Goal: Share content: Share content

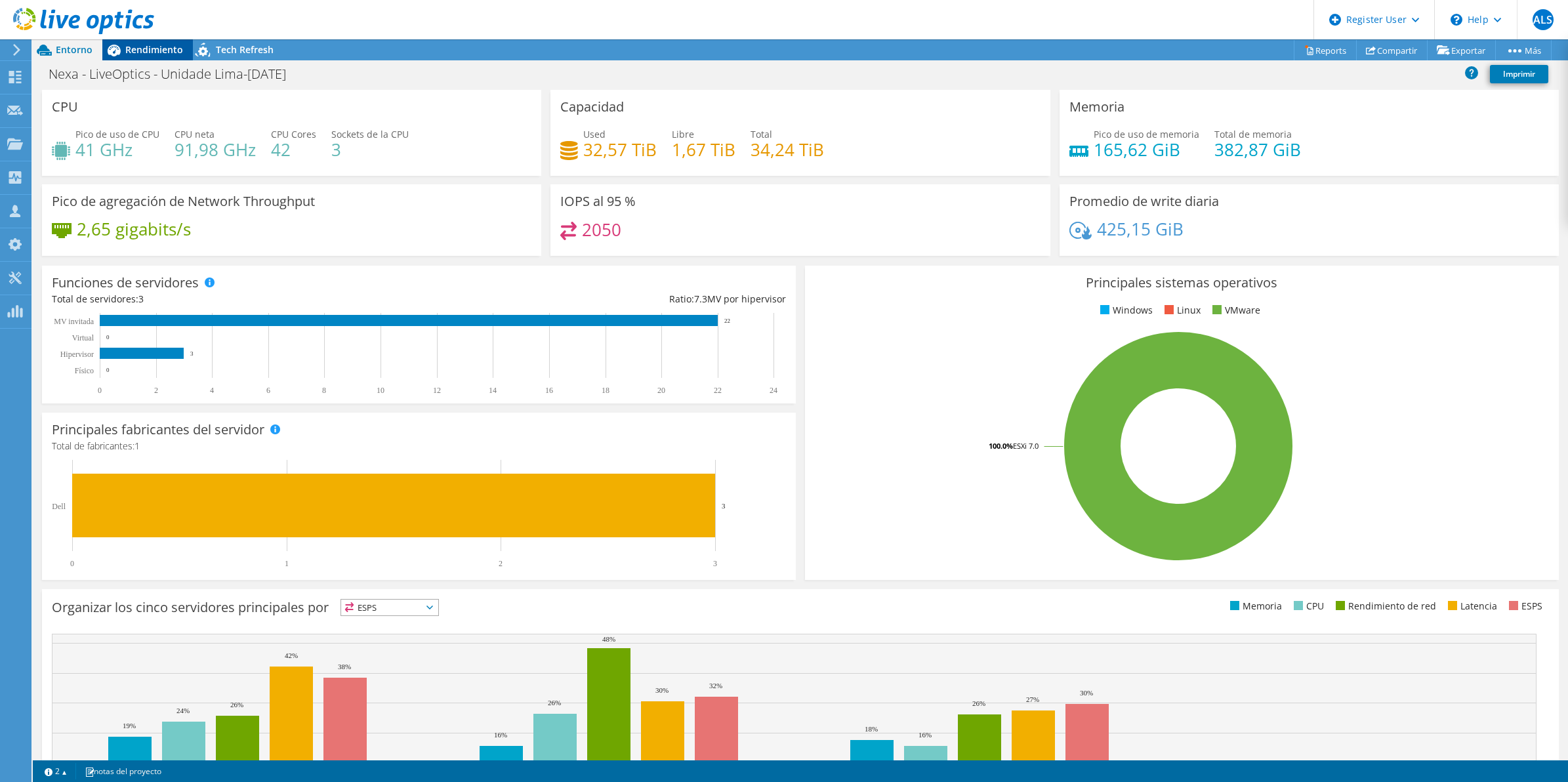
click at [141, 44] on span "Rendimiento" at bounding box center [155, 49] width 58 height 12
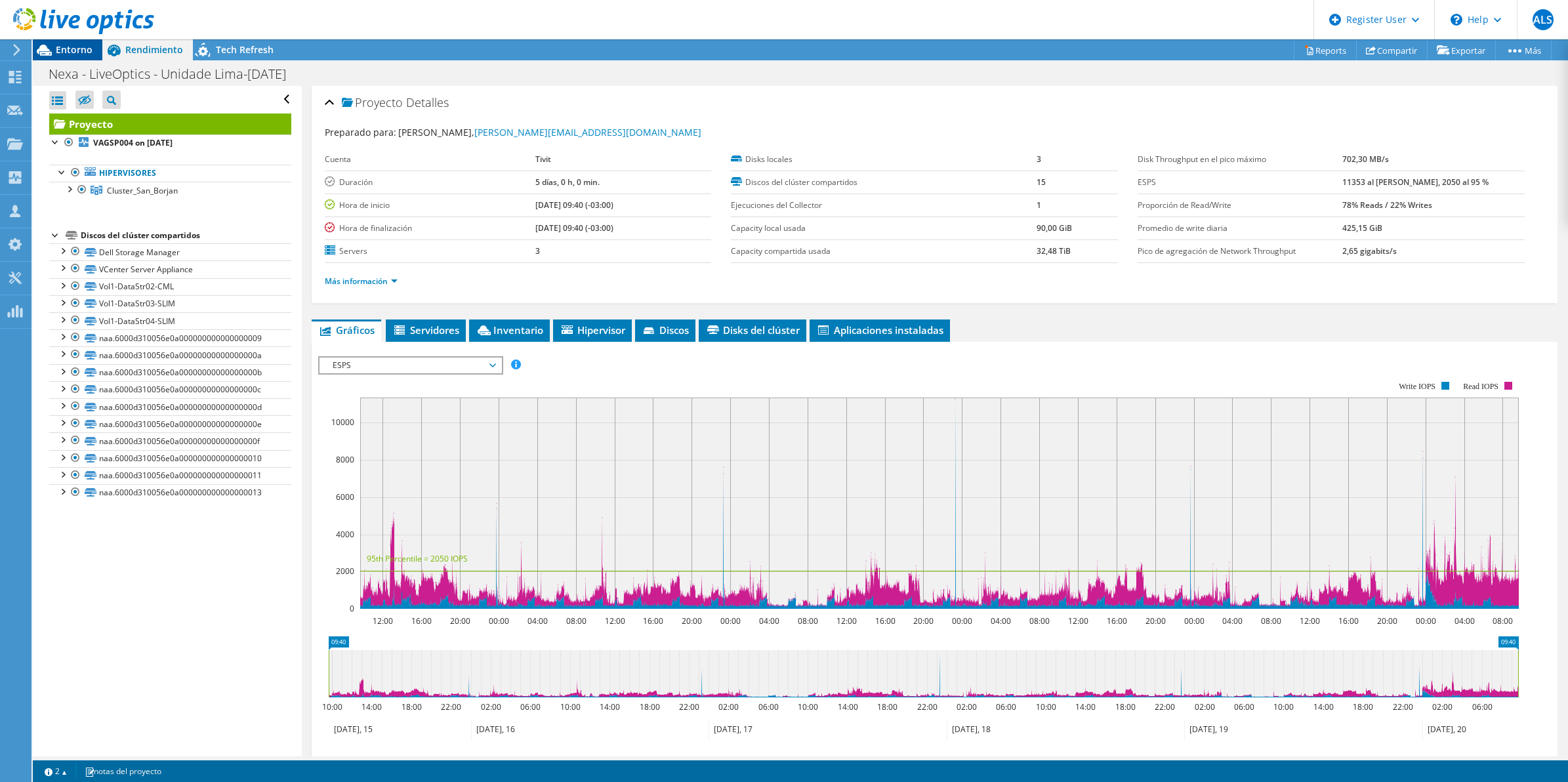
click at [82, 51] on span "Entorno" at bounding box center [74, 49] width 36 height 12
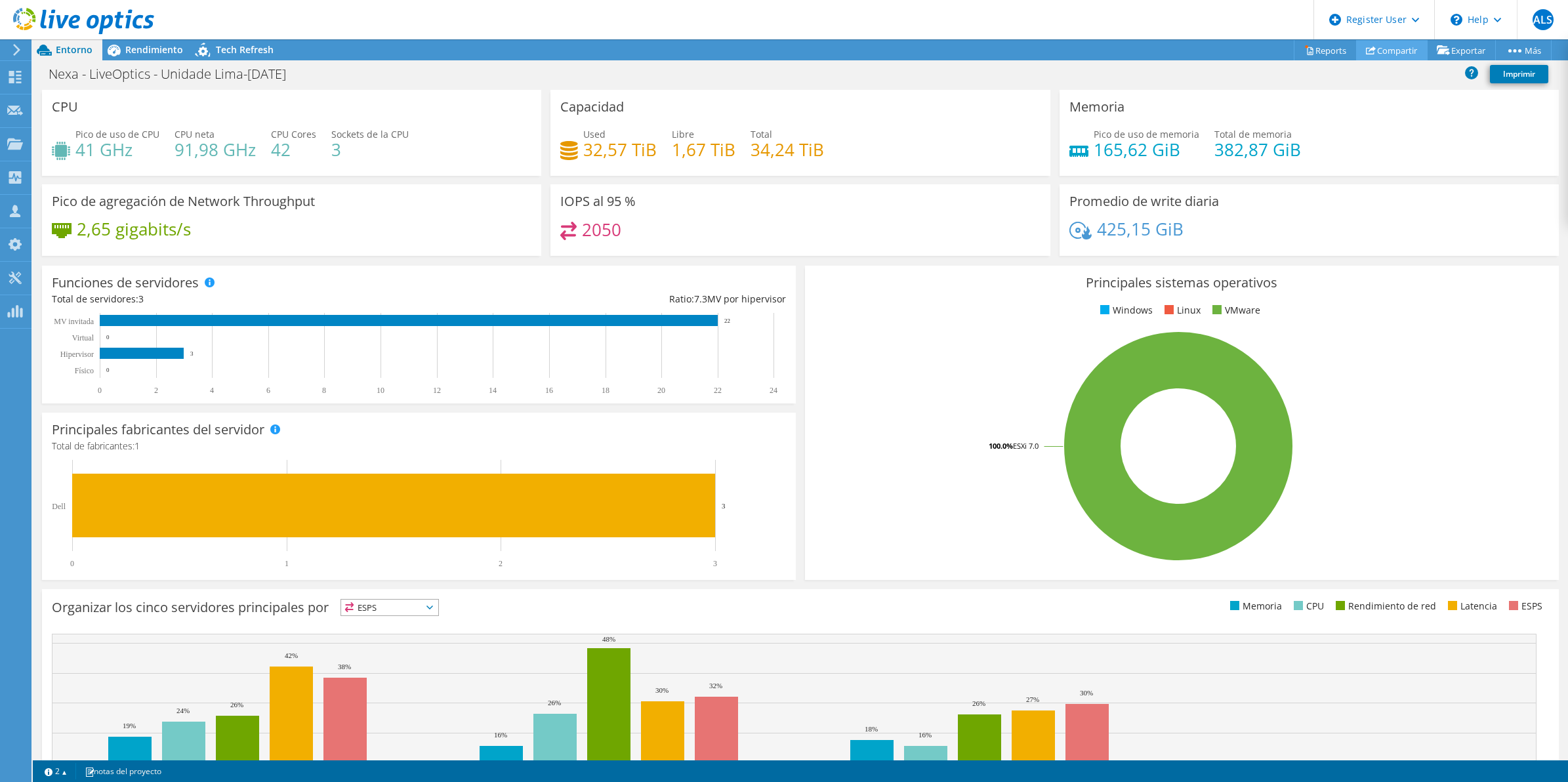
click at [1393, 53] on link "Compartir" at bounding box center [1392, 50] width 72 height 20
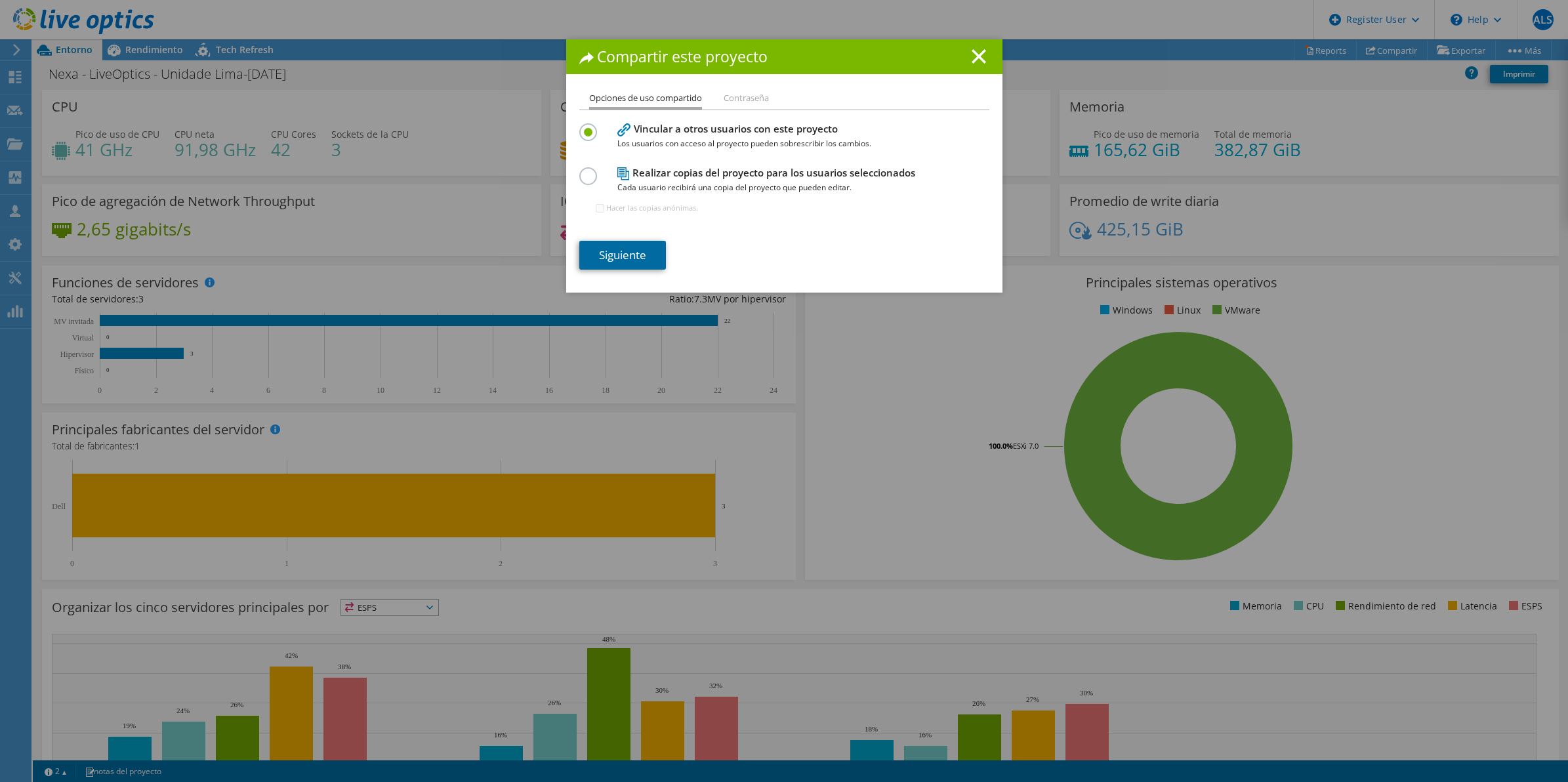
click at [637, 266] on link "Siguiente" at bounding box center [623, 255] width 86 height 29
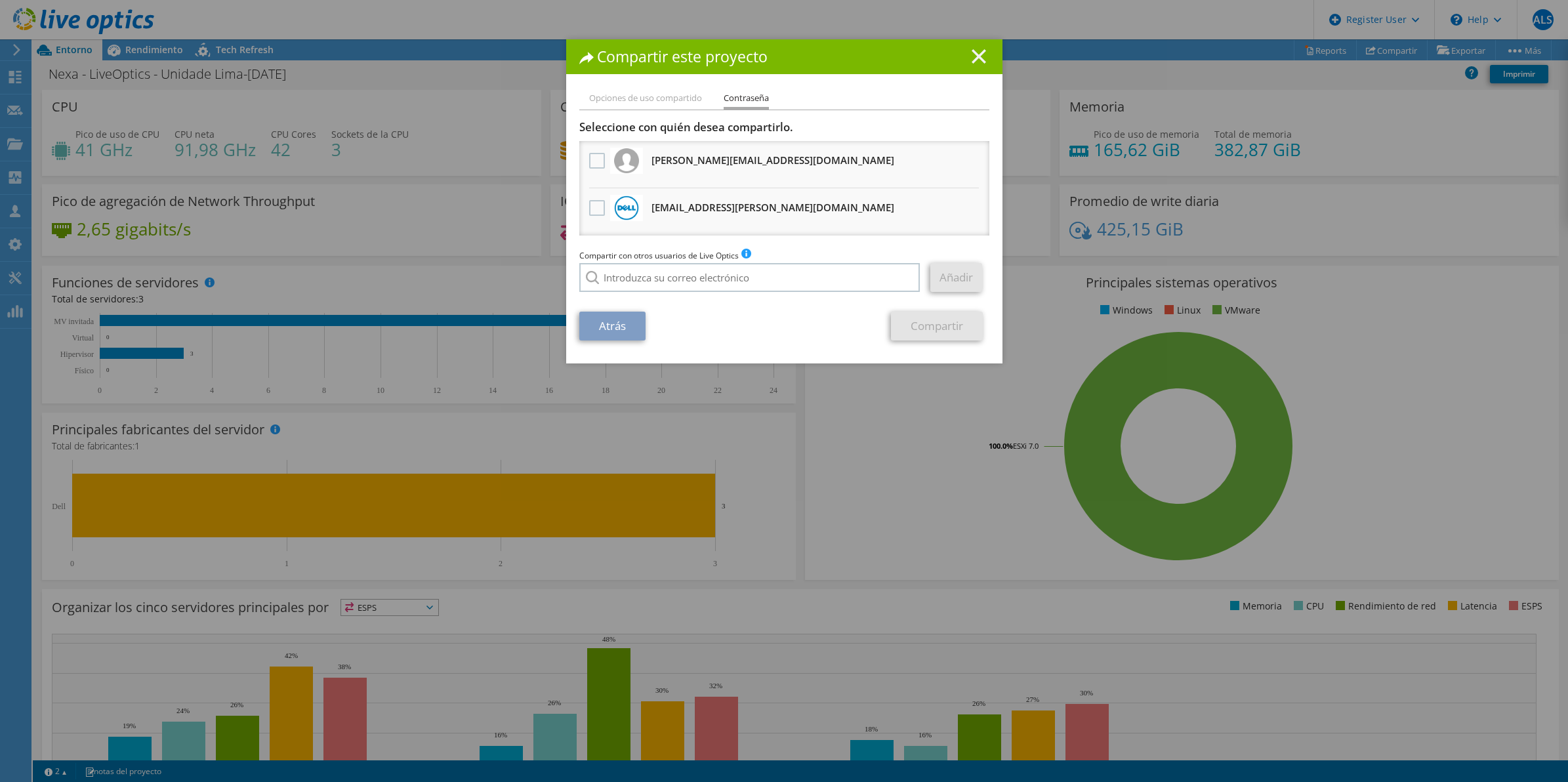
click at [972, 62] on icon at bounding box center [978, 56] width 14 height 14
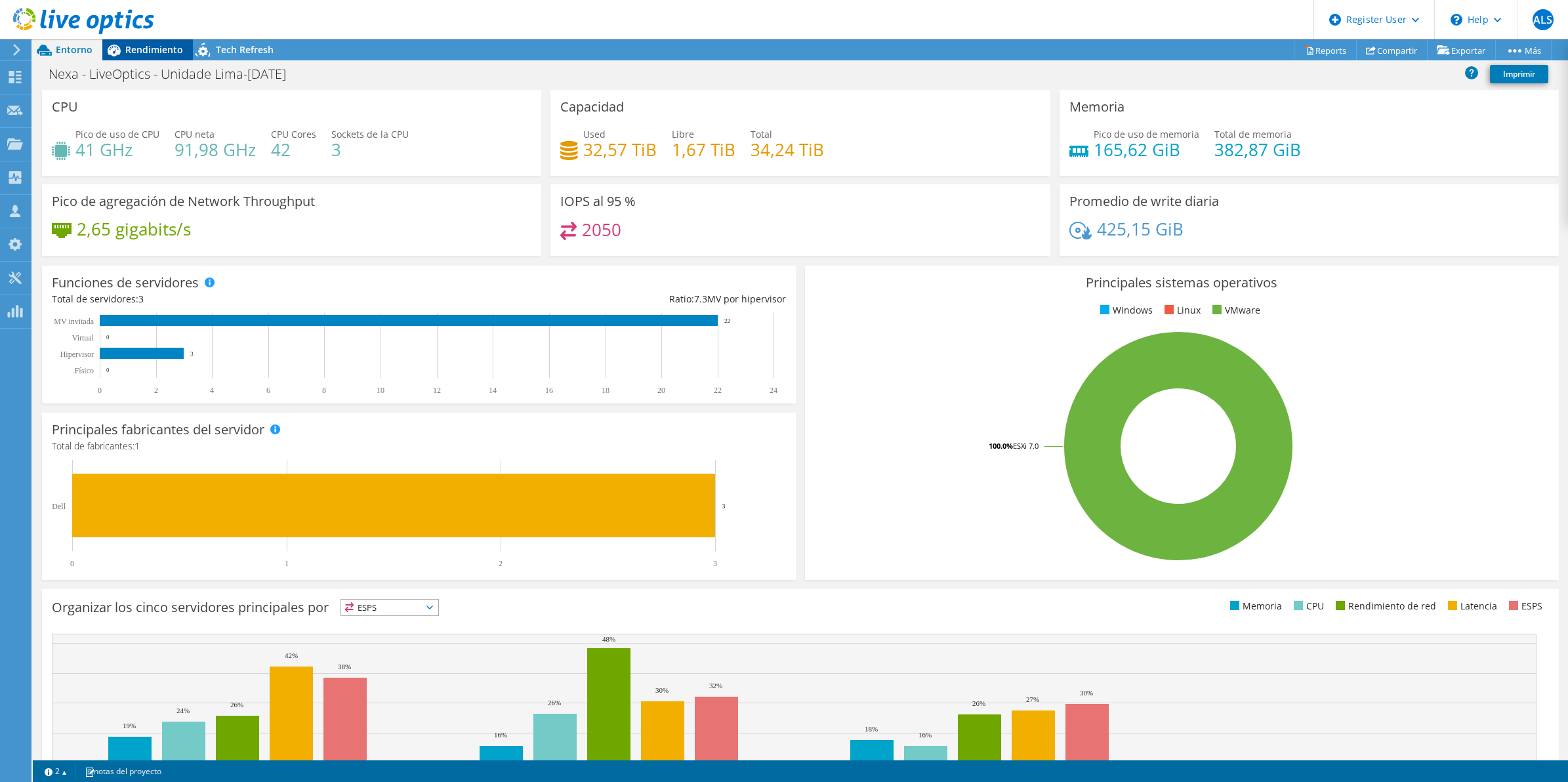
click at [180, 48] on span "Rendimiento" at bounding box center [155, 49] width 58 height 12
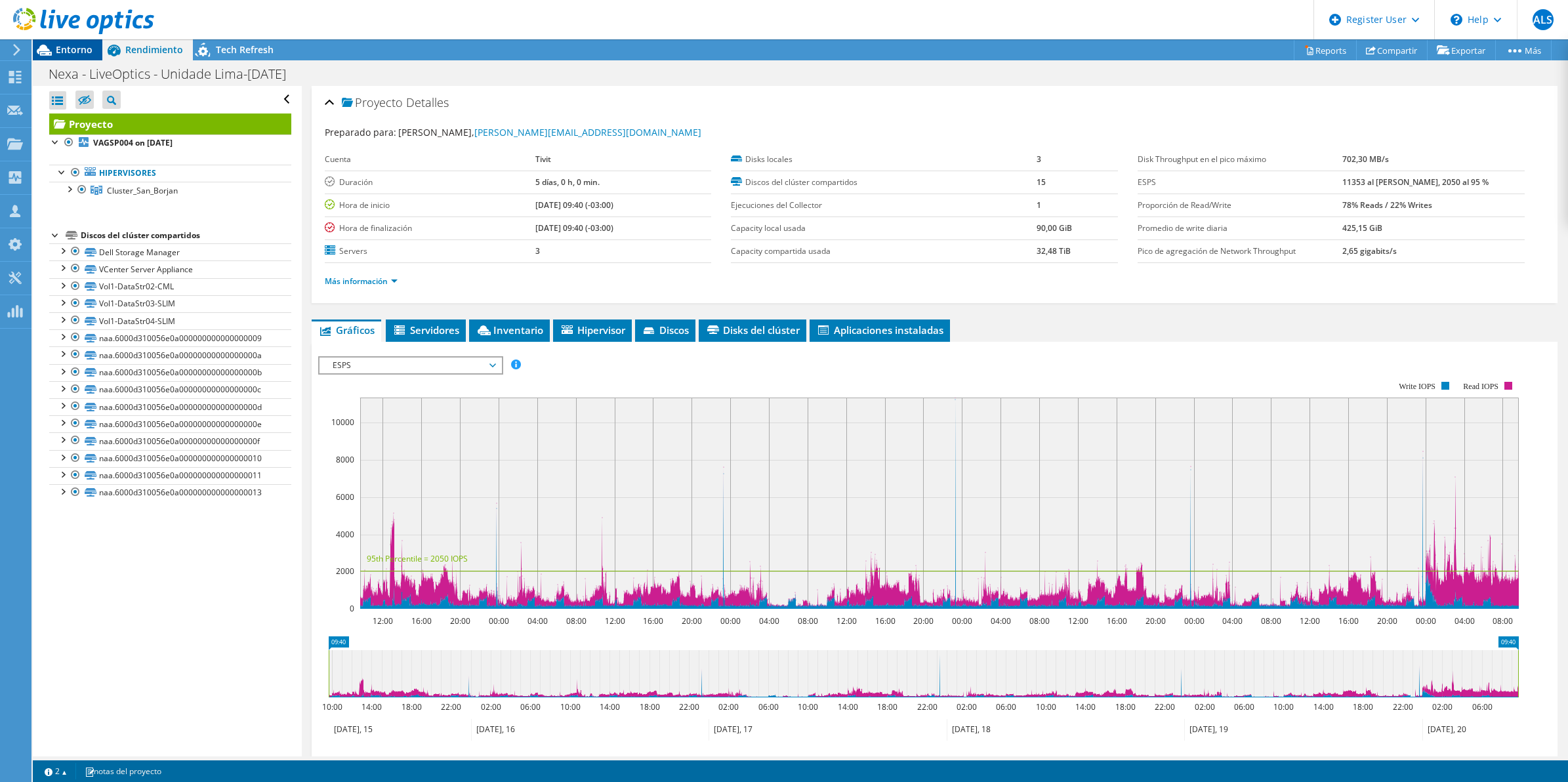
click at [76, 45] on span "Entorno" at bounding box center [74, 49] width 36 height 12
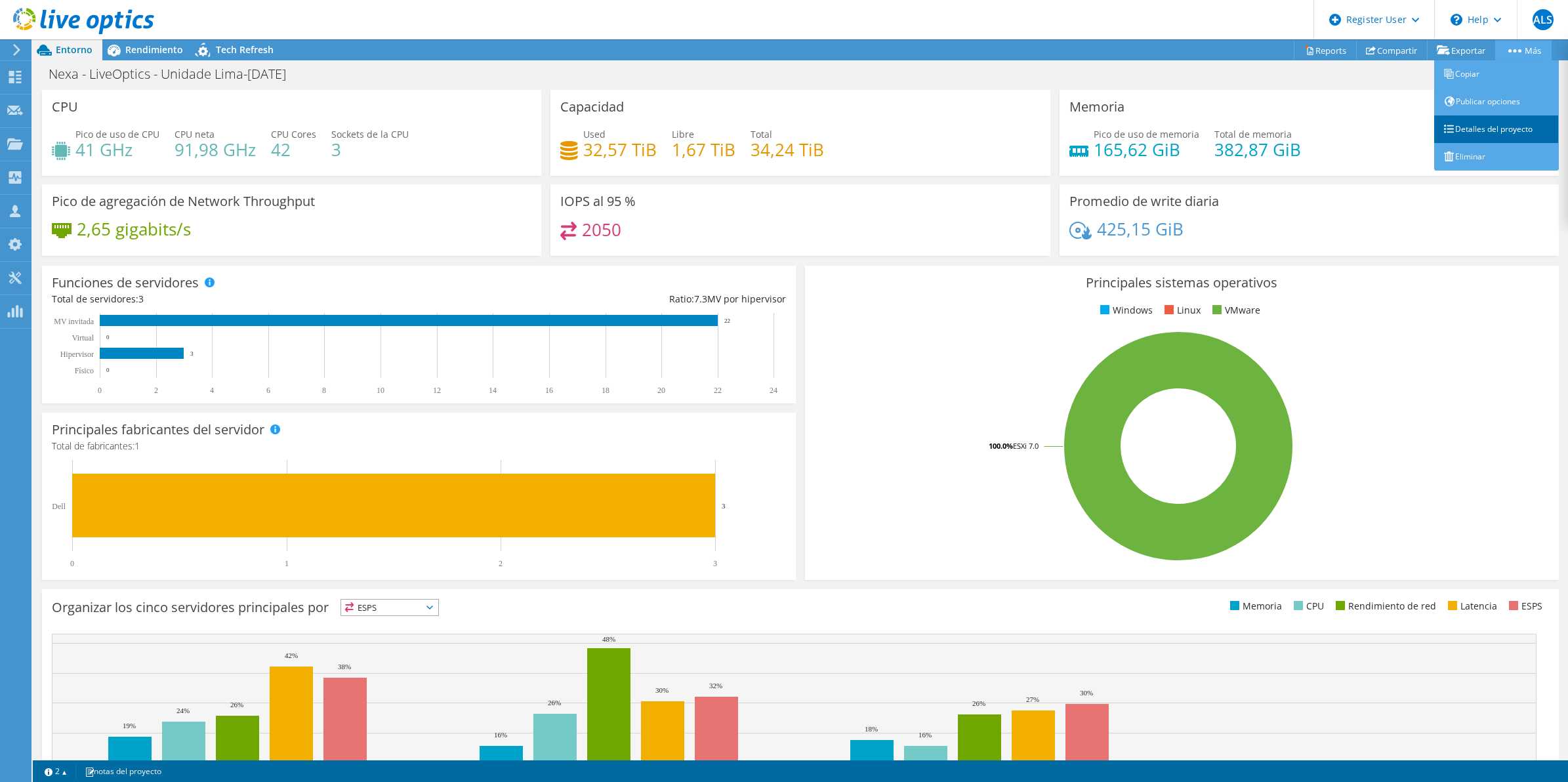
click at [1550, 135] on link "Detalles del proyecto" at bounding box center [1496, 129] width 125 height 28
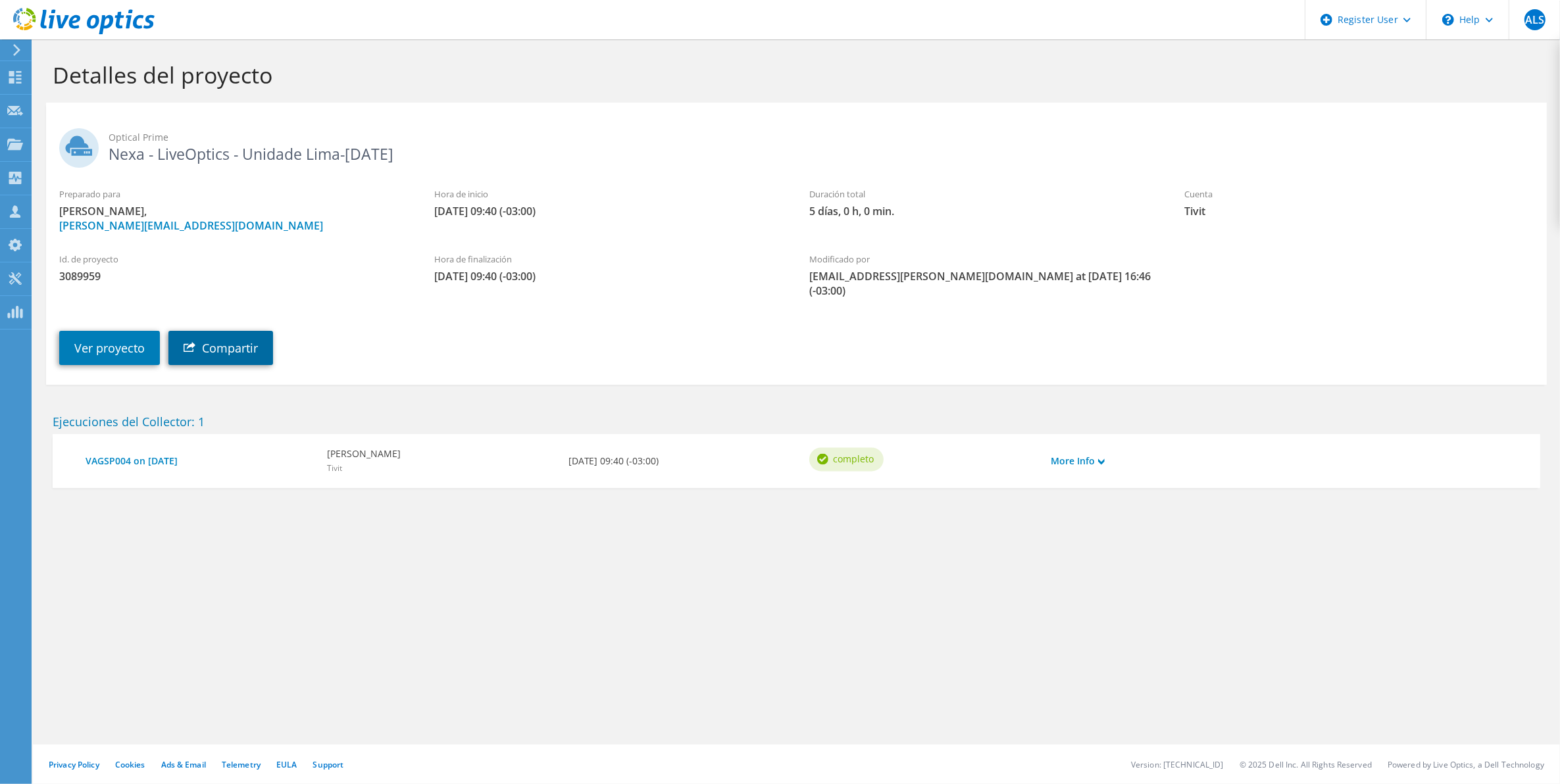
click at [238, 331] on link "Compartir" at bounding box center [221, 348] width 104 height 35
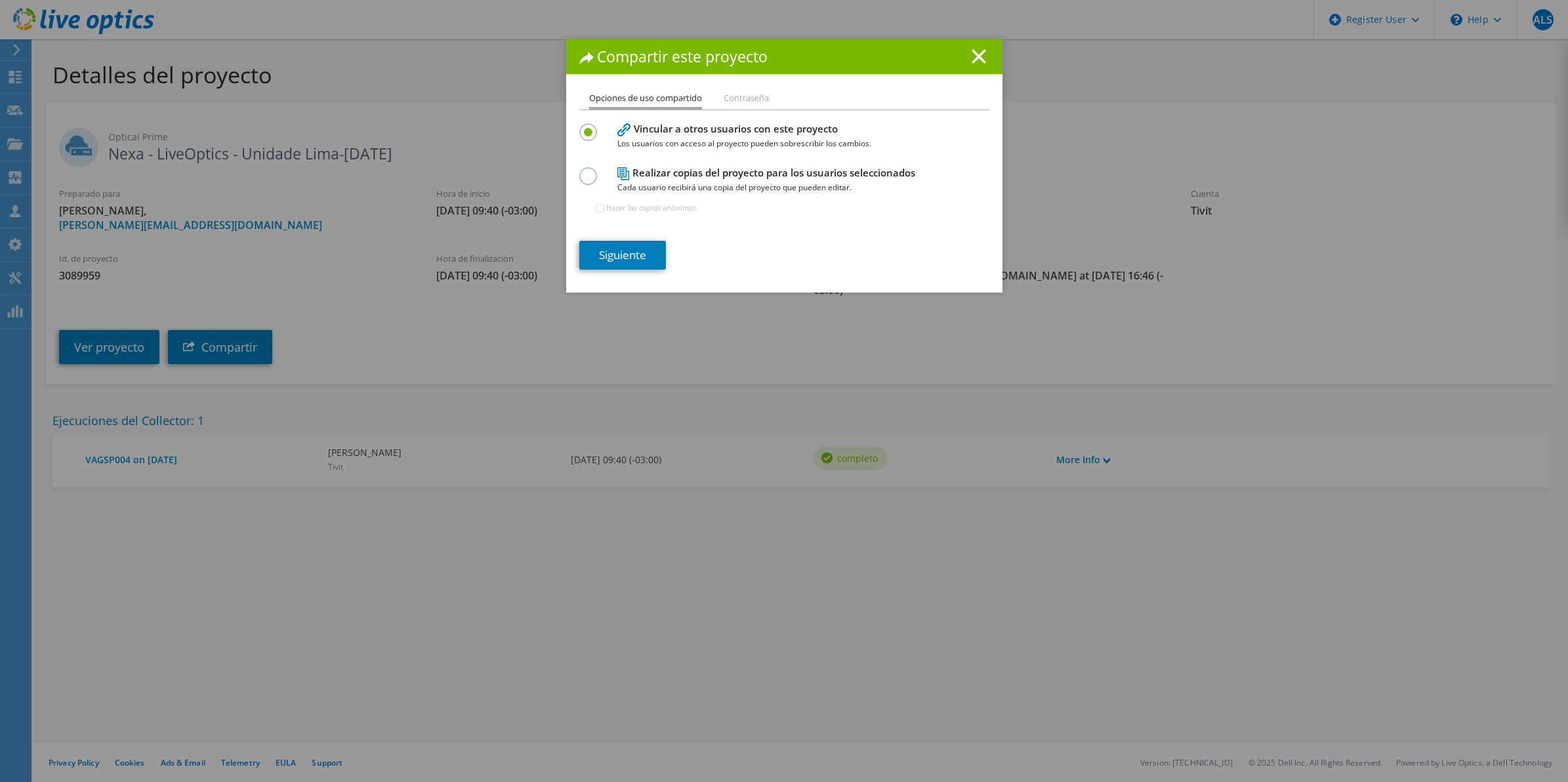
click at [725, 99] on li "Contraseña" at bounding box center [746, 99] width 45 height 16
click at [647, 263] on link "Siguiente" at bounding box center [623, 255] width 86 height 29
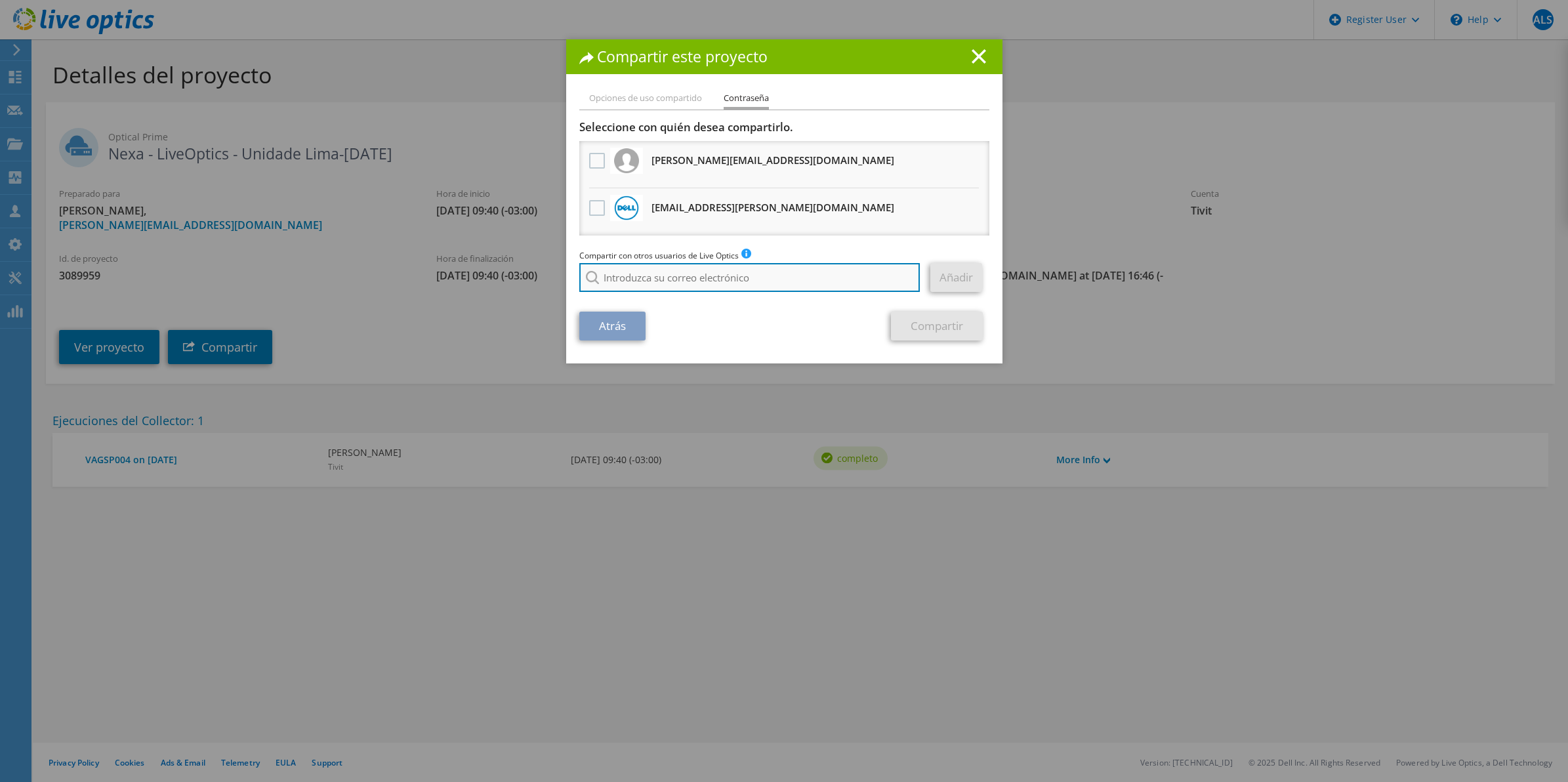
click at [673, 290] on input "search" at bounding box center [750, 278] width 341 height 29
paste input "Ronald.Paz@dell.com"
type input "Ronald.Paz@dell.com"
drag, startPoint x: 721, startPoint y: 269, endPoint x: 535, endPoint y: 286, distance: 186.8
click at [535, 286] on div "Compartir este proyecto Opciones de uso compartido Contraseña Vincular a otros …" at bounding box center [784, 391] width 1568 height 704
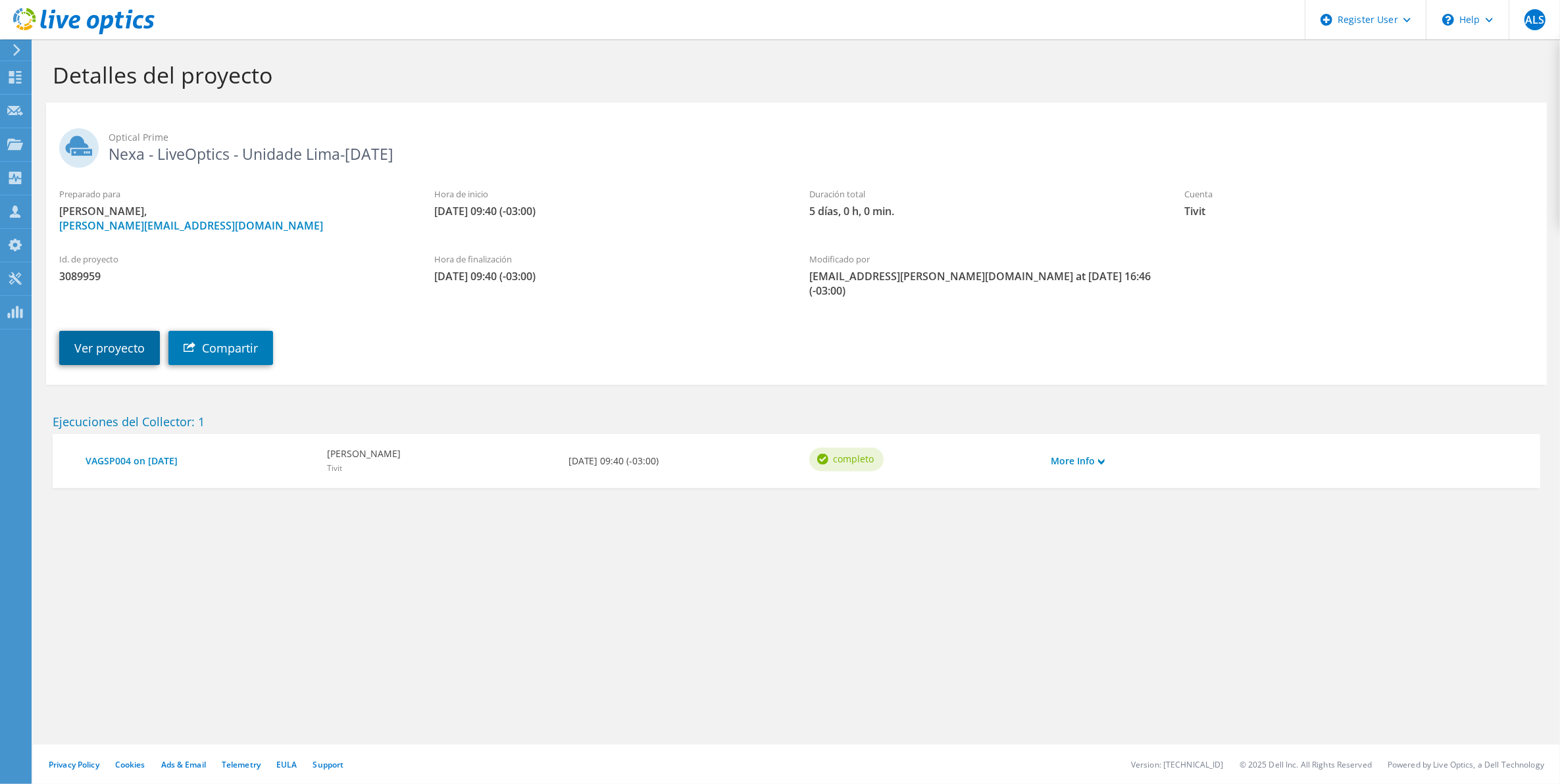
click at [122, 337] on link "Ver proyecto" at bounding box center [109, 348] width 101 height 35
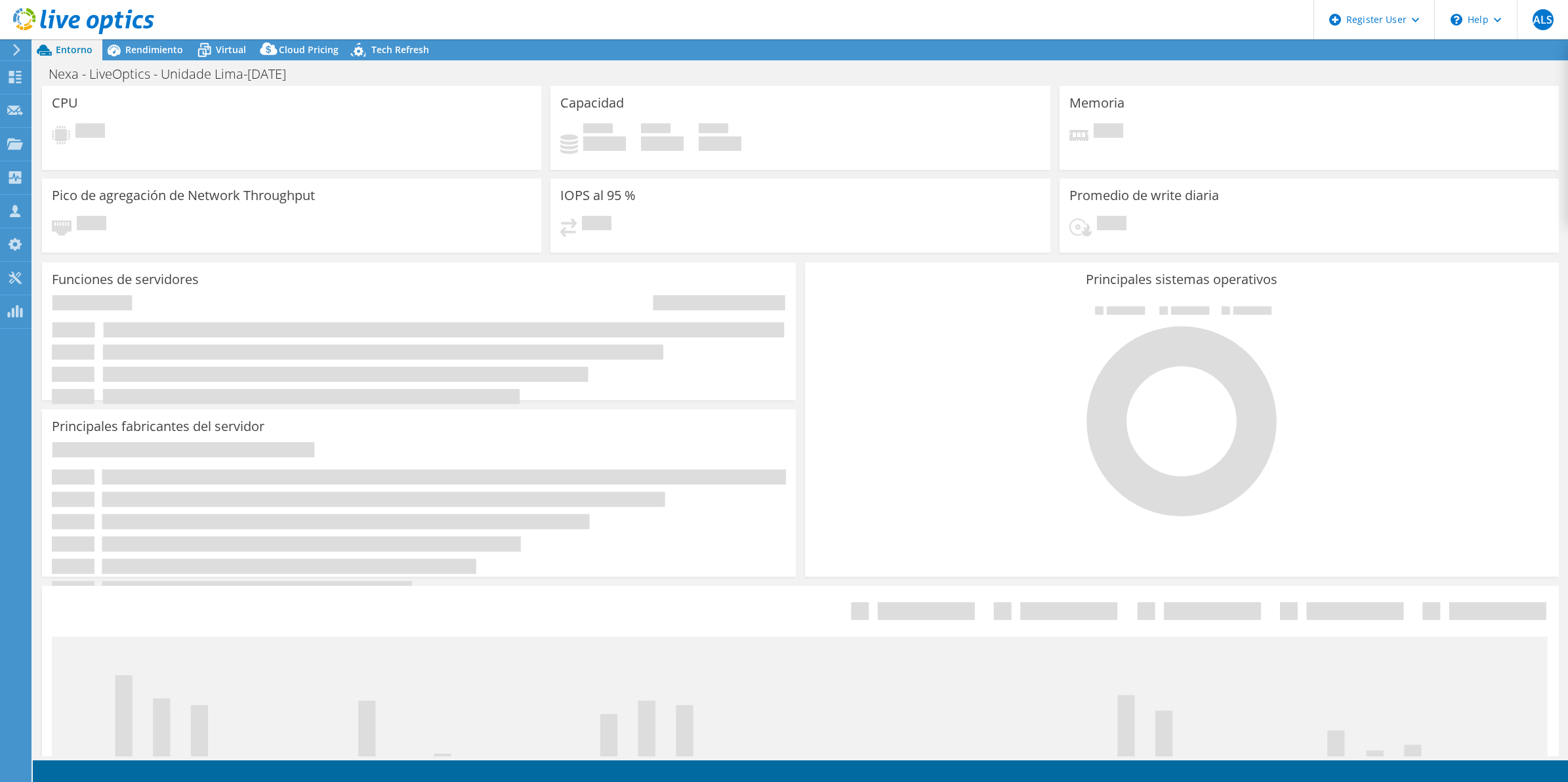
select select "USD"
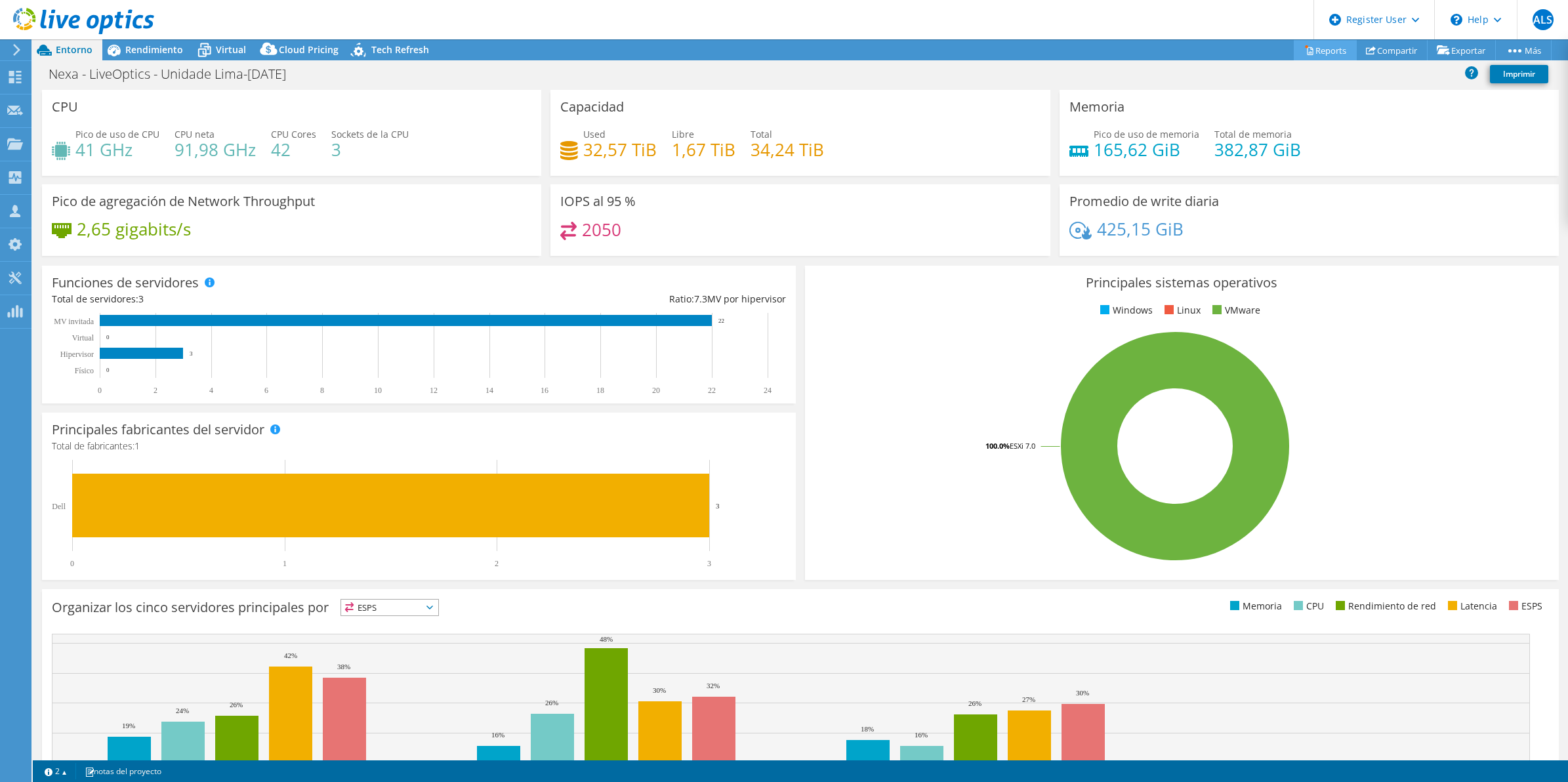
click at [1312, 48] on link "Reports" at bounding box center [1325, 50] width 63 height 20
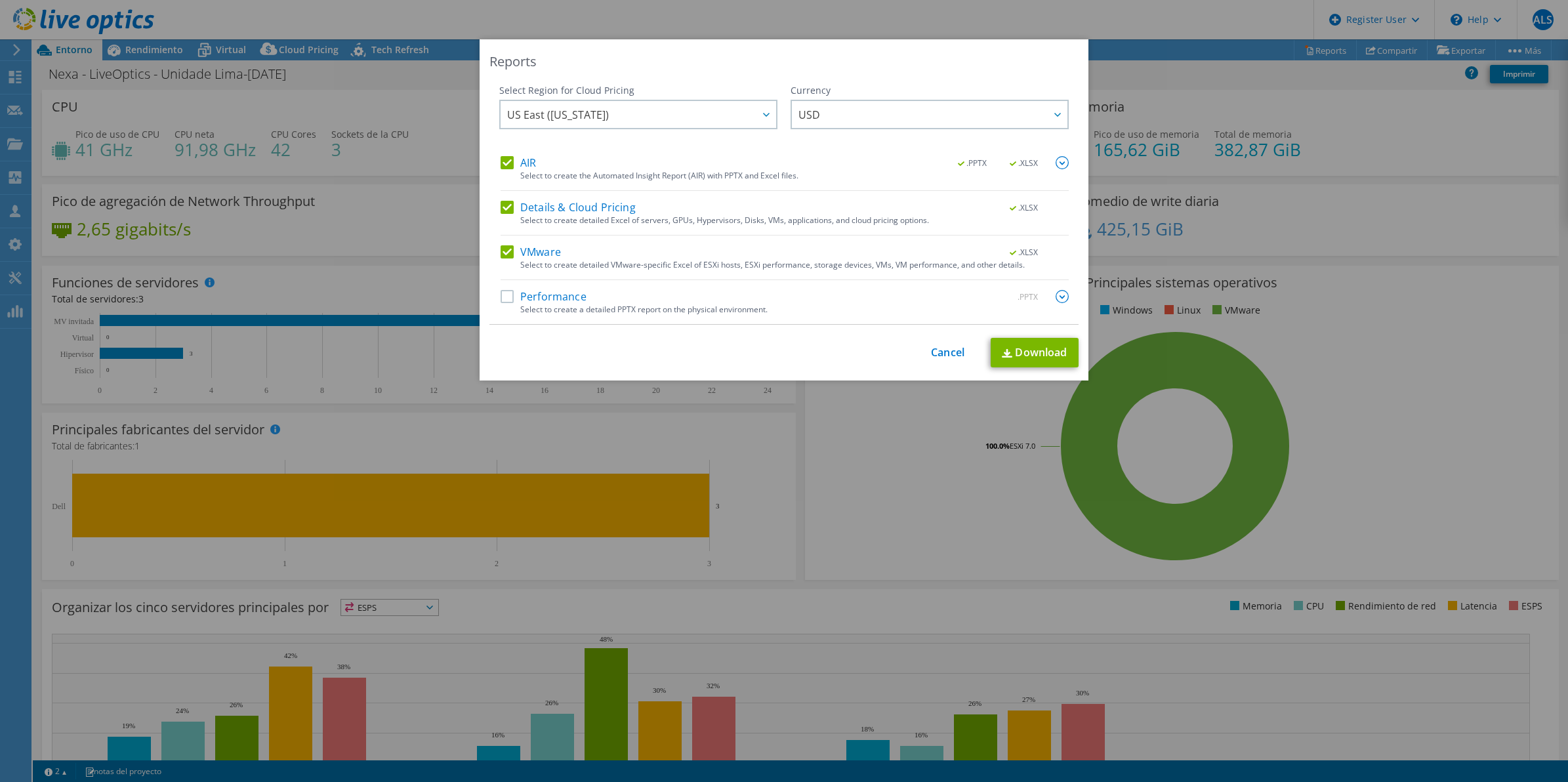
click at [500, 298] on label "Performance" at bounding box center [543, 296] width 86 height 13
click at [0, 0] on input "Performance" at bounding box center [0, 0] width 0 height 0
click at [1056, 357] on link "Download" at bounding box center [1035, 353] width 88 height 30
click at [948, 355] on link "Cancel" at bounding box center [948, 353] width 34 height 12
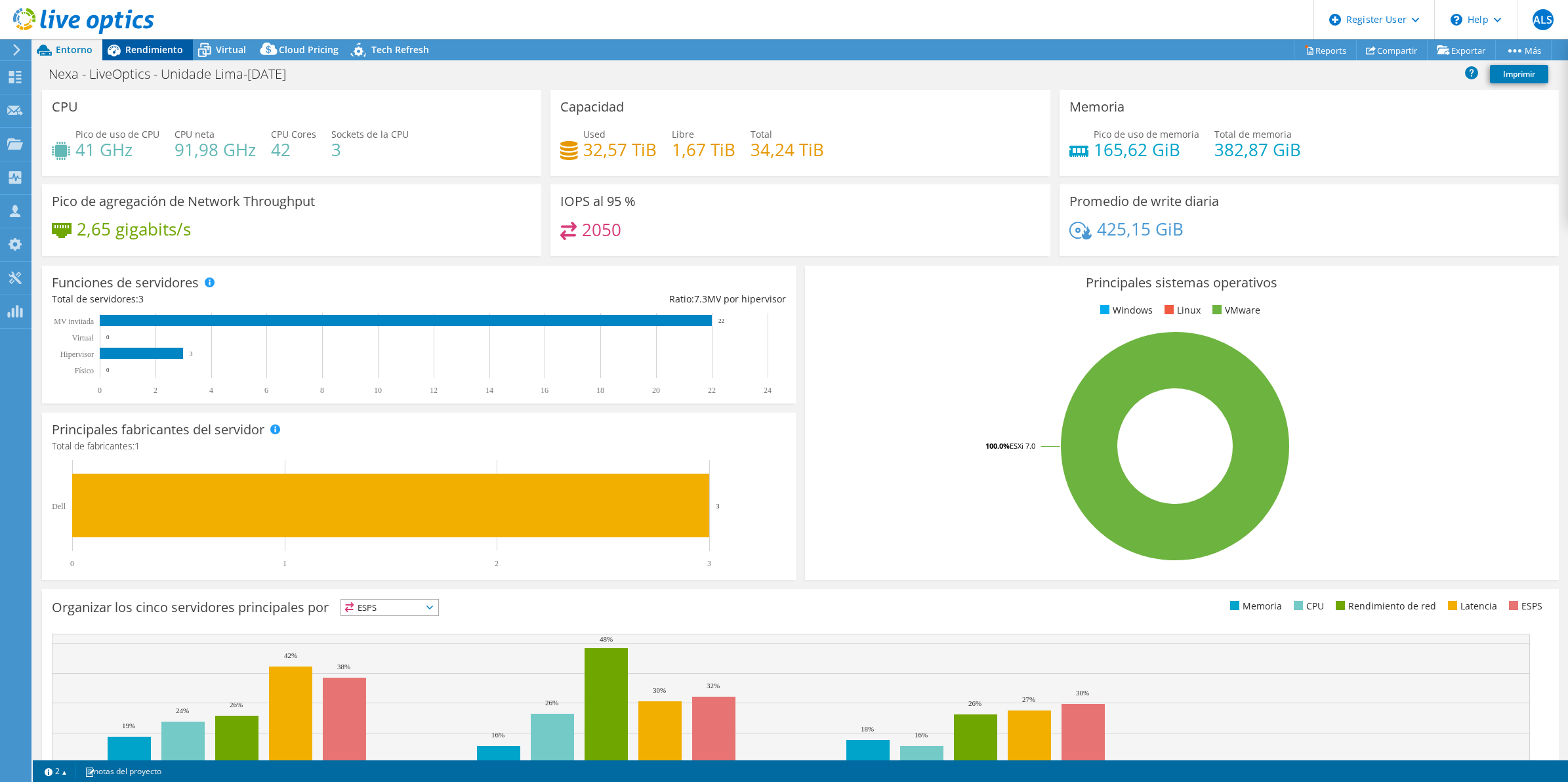
click at [133, 57] on div "Rendimiento" at bounding box center [148, 49] width 90 height 21
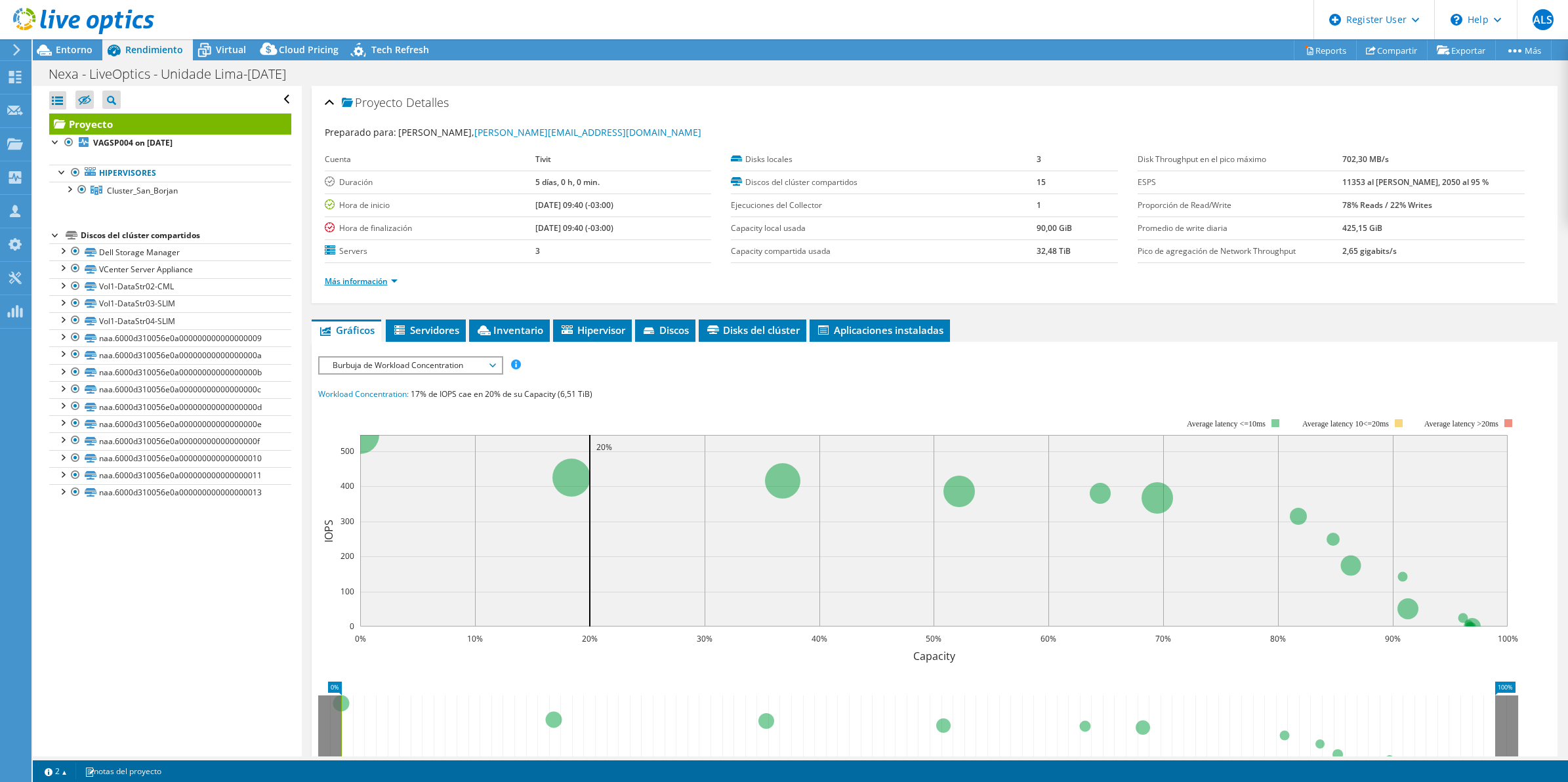
click at [339, 281] on link "Más información" at bounding box center [361, 281] width 73 height 11
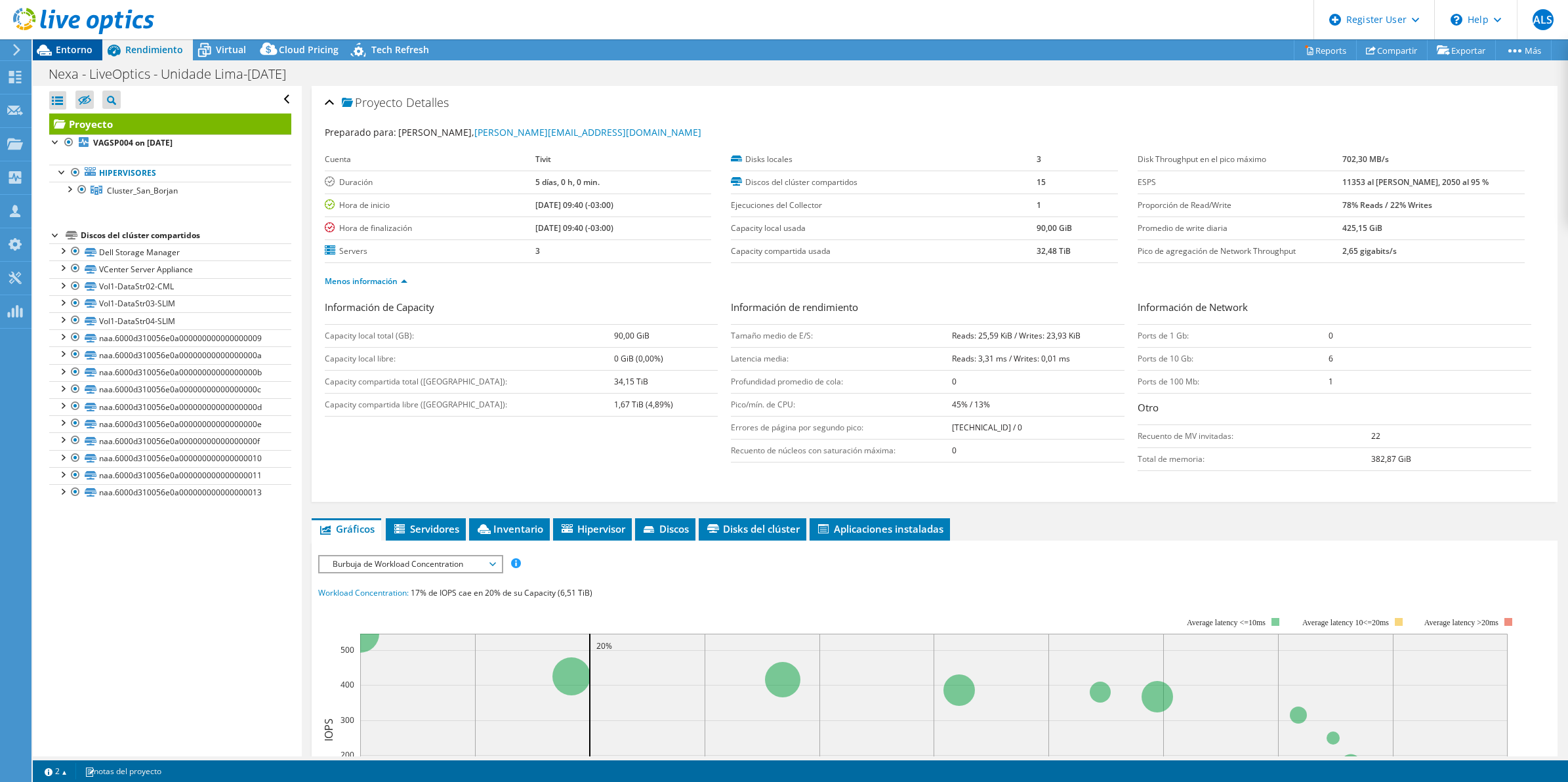
click at [62, 53] on span "Entorno" at bounding box center [74, 49] width 36 height 12
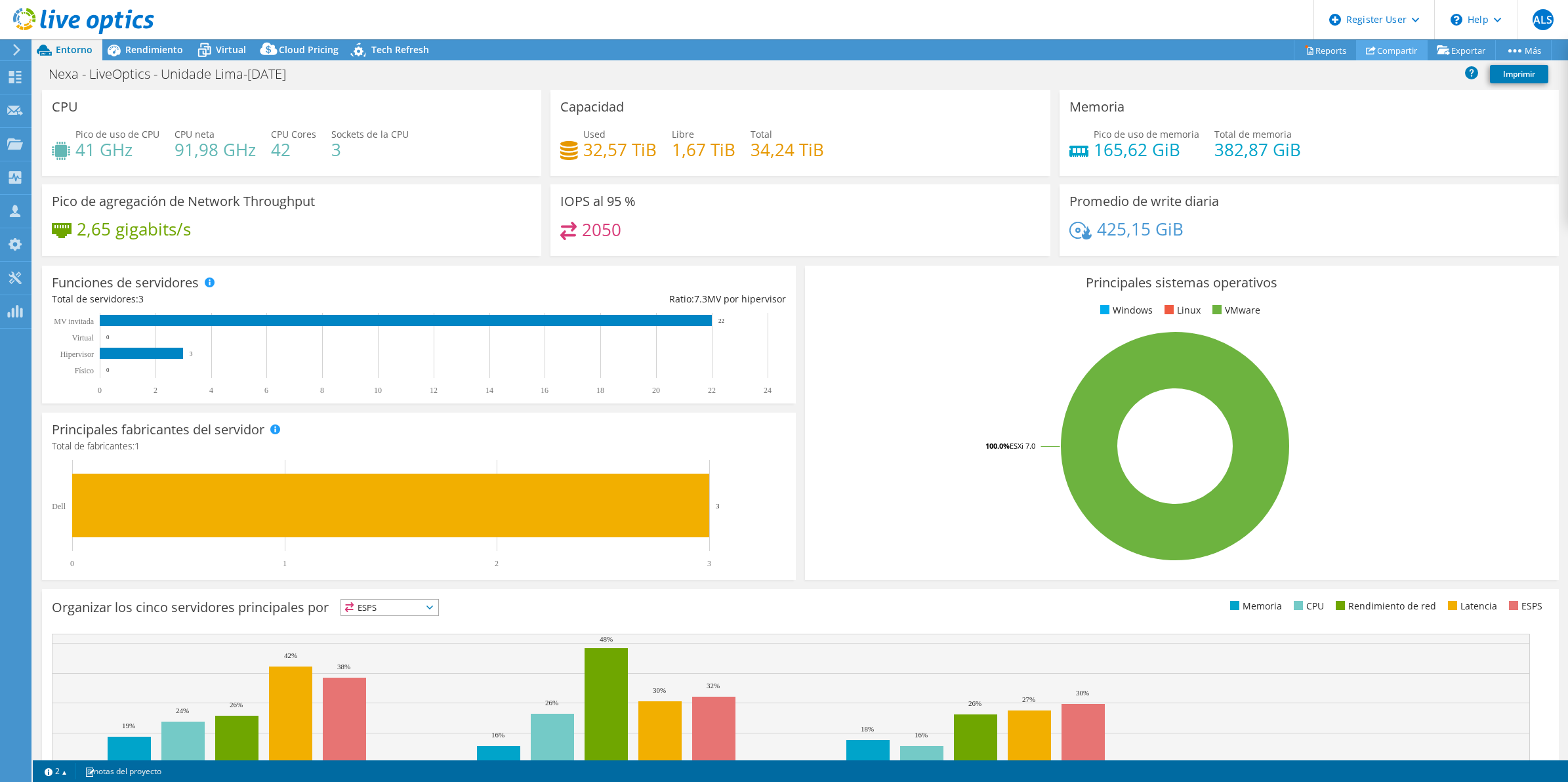
click at [1392, 49] on link "Compartir" at bounding box center [1392, 50] width 72 height 20
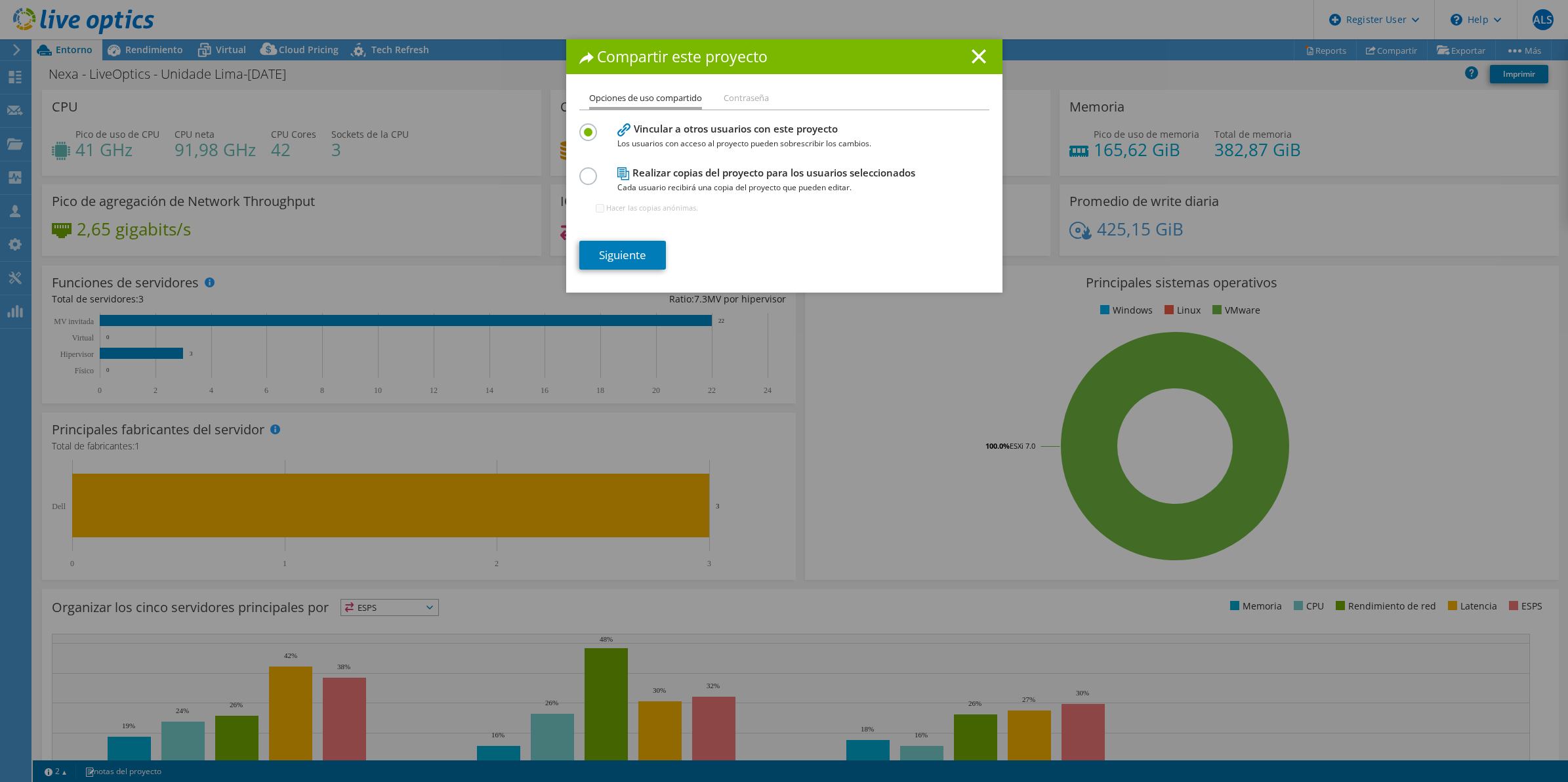
click at [975, 47] on div "Compartir este proyecto" at bounding box center [785, 56] width 436 height 34
click at [972, 56] on icon at bounding box center [978, 56] width 14 height 14
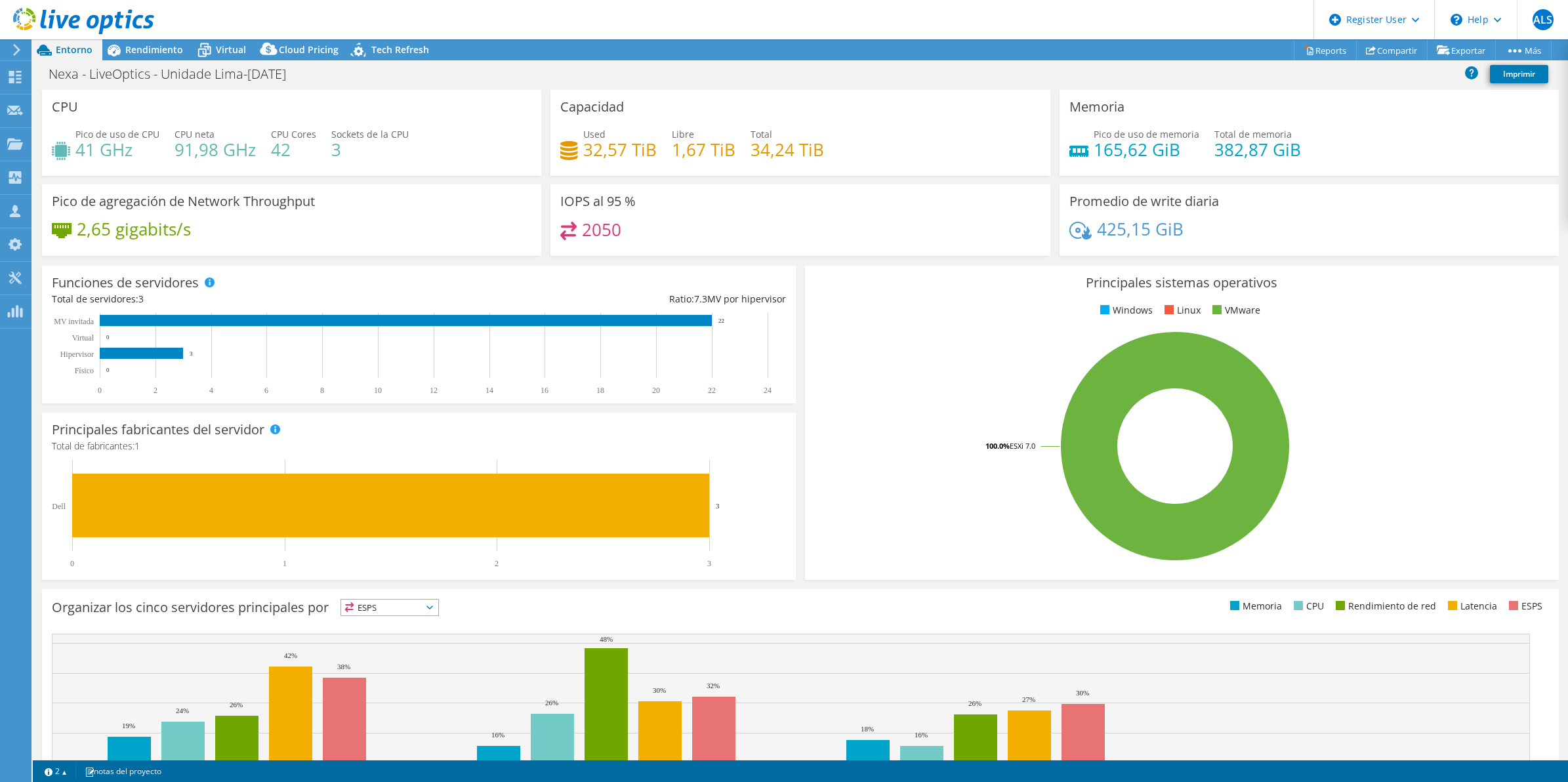
click at [169, 37] on header "ALS Usuario de Dell Aisha Liana Soto Aisha_liana.Soto@Dell.com Dell My Profile …" at bounding box center [784, 20] width 1568 height 39
click at [169, 46] on span "Rendimiento" at bounding box center [155, 49] width 58 height 12
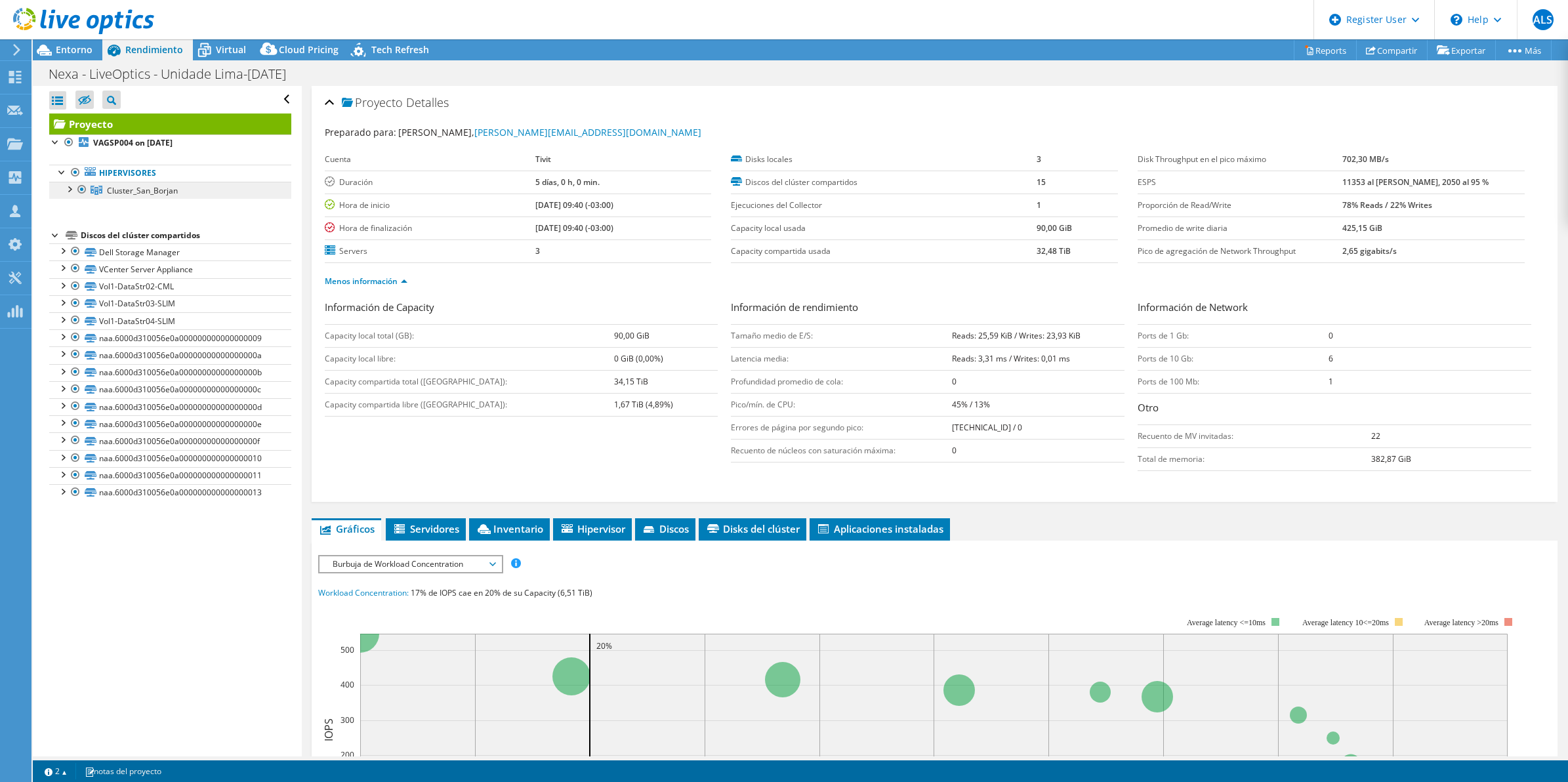
click at [178, 194] on link "Cluster_San_Borjan" at bounding box center [170, 190] width 242 height 17
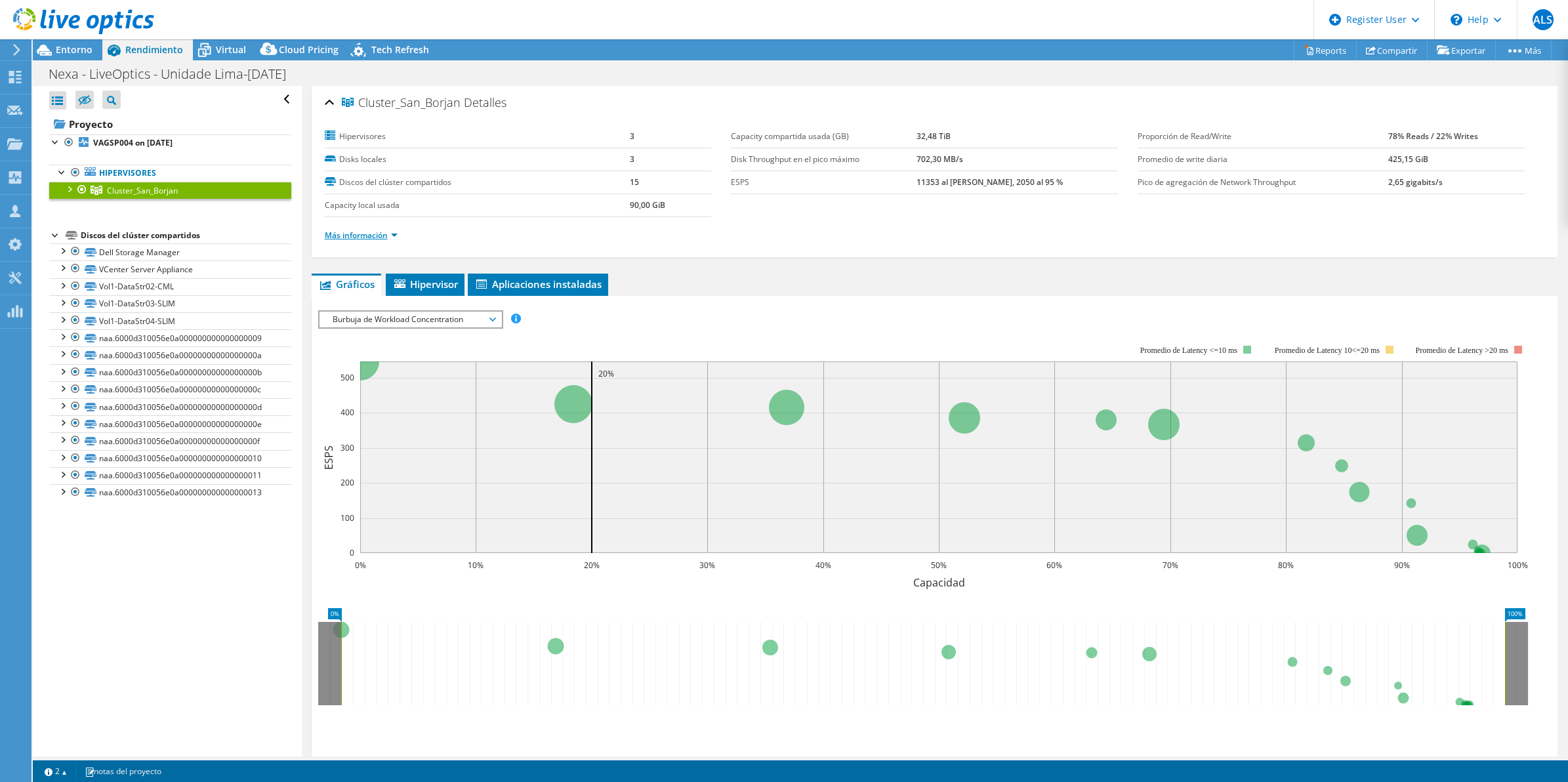
click at [374, 235] on link "Más información" at bounding box center [361, 235] width 73 height 11
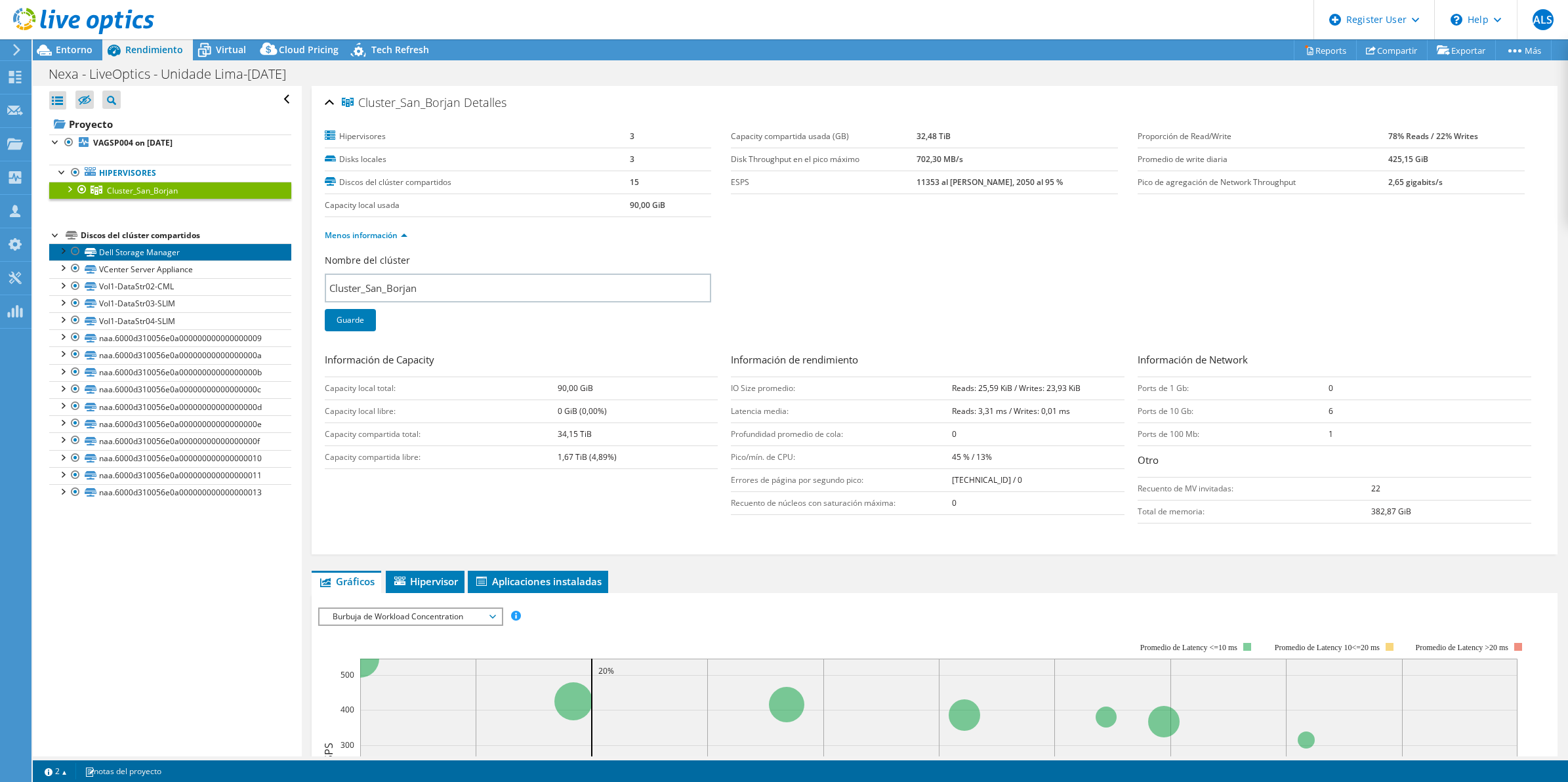
click at [215, 260] on link "Dell Storage Manager" at bounding box center [170, 251] width 242 height 17
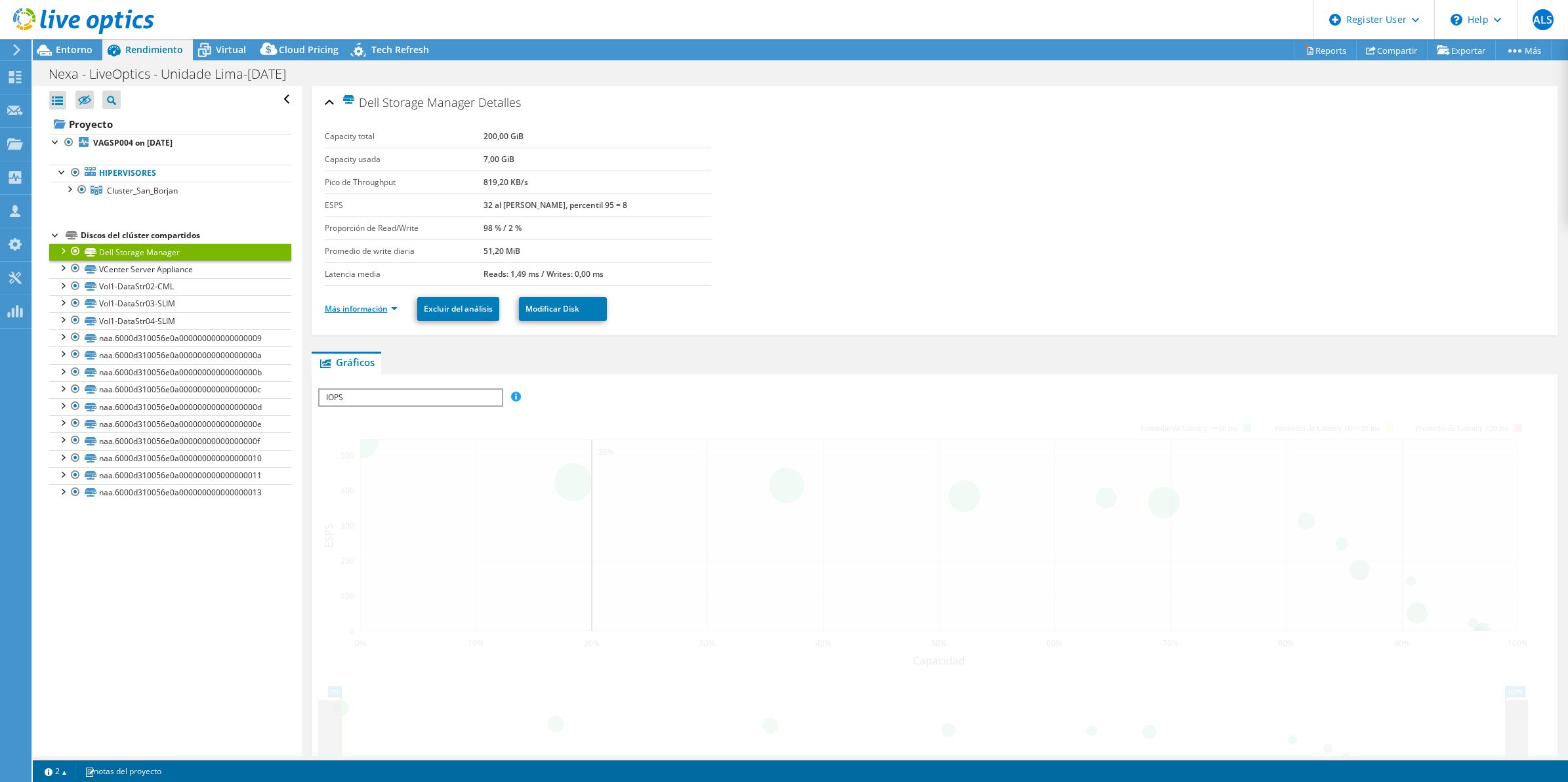
click at [361, 311] on link "Más información" at bounding box center [361, 309] width 73 height 11
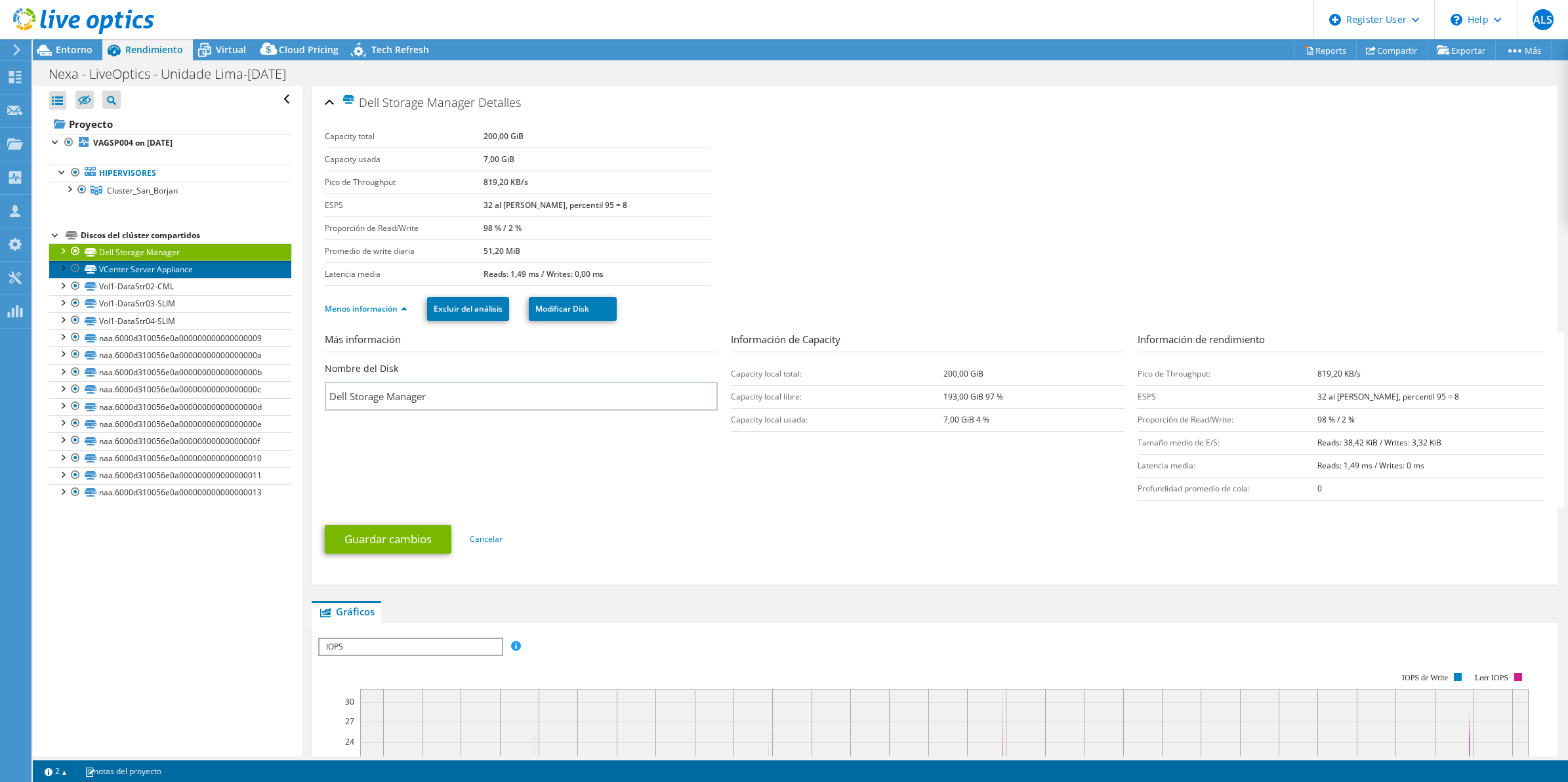
click at [141, 276] on link "VCenter Server Appliance" at bounding box center [170, 269] width 242 height 17
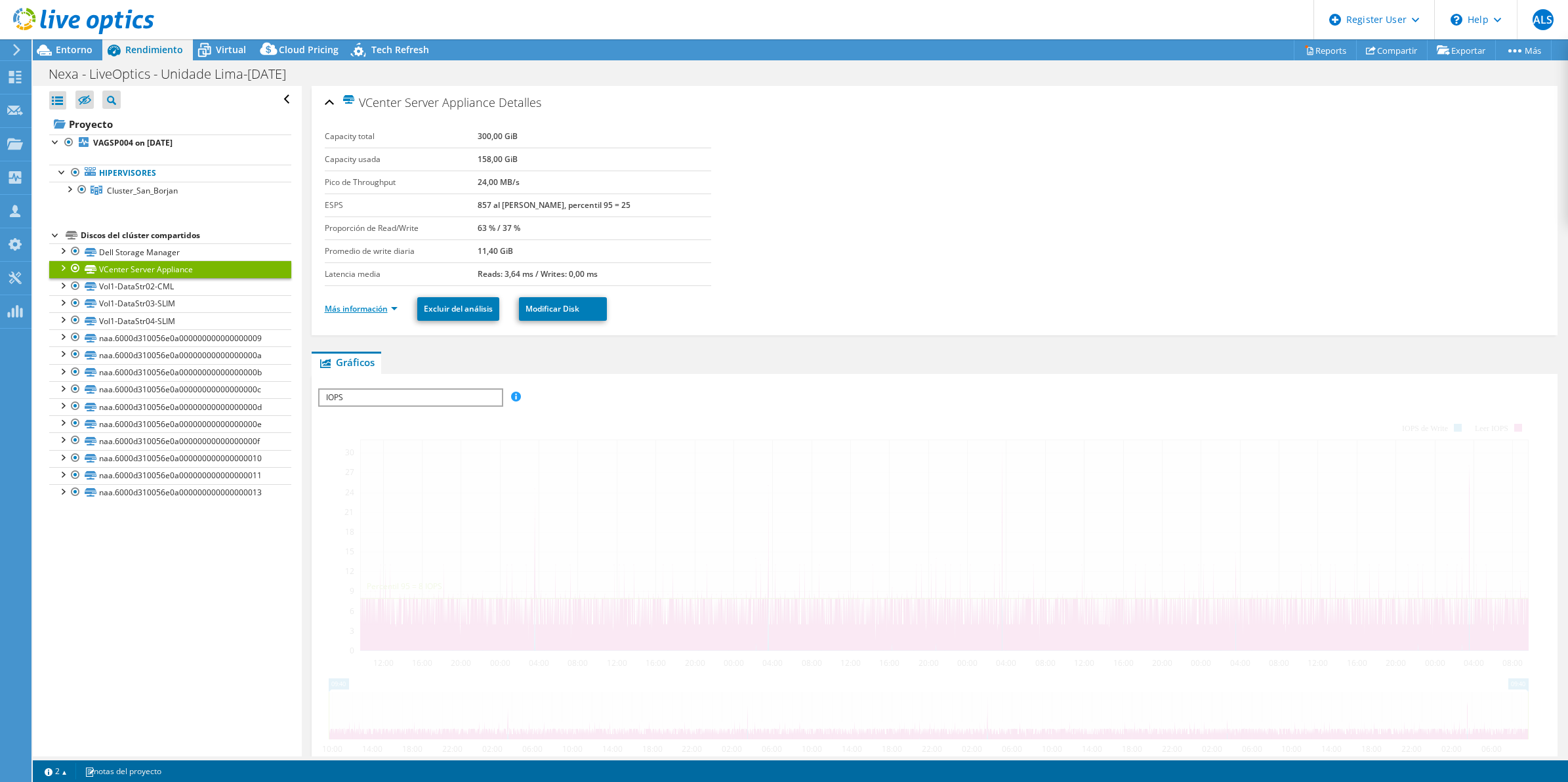
click at [368, 311] on link "Más información" at bounding box center [361, 309] width 73 height 11
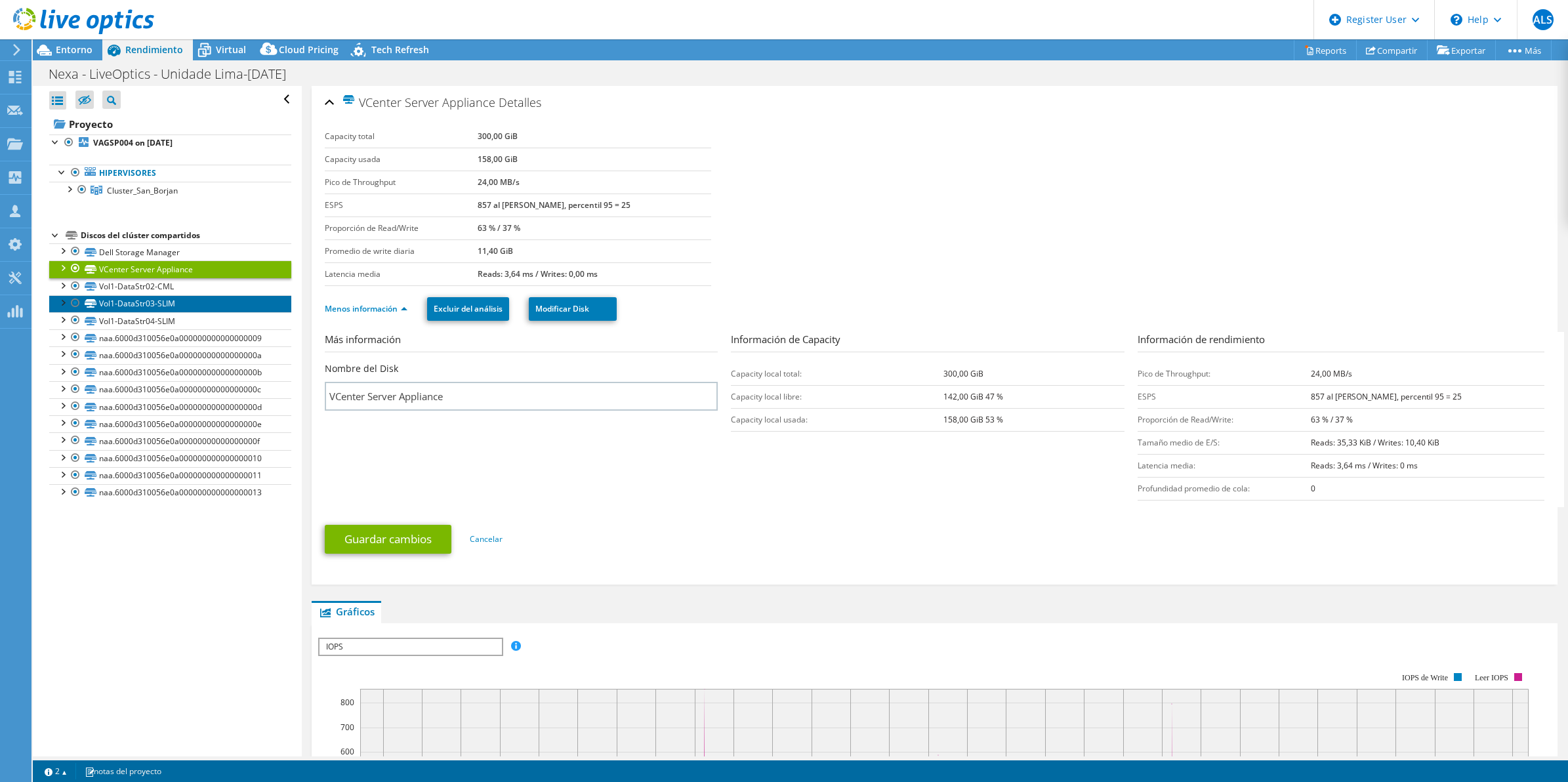
click at [155, 303] on link "Vol1-DataStr03-SLIM" at bounding box center [170, 303] width 242 height 17
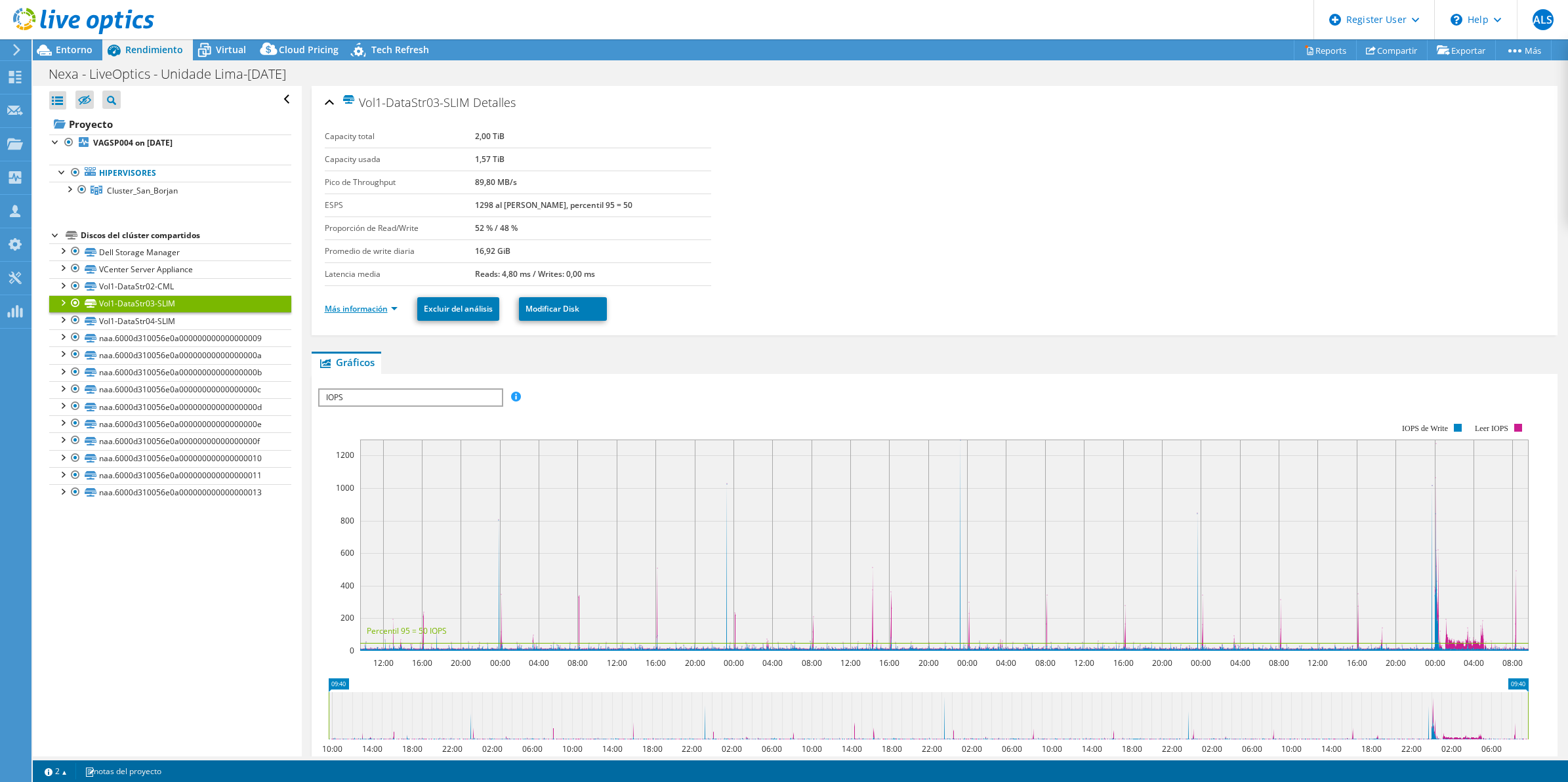
click at [372, 309] on link "Más información" at bounding box center [361, 309] width 73 height 11
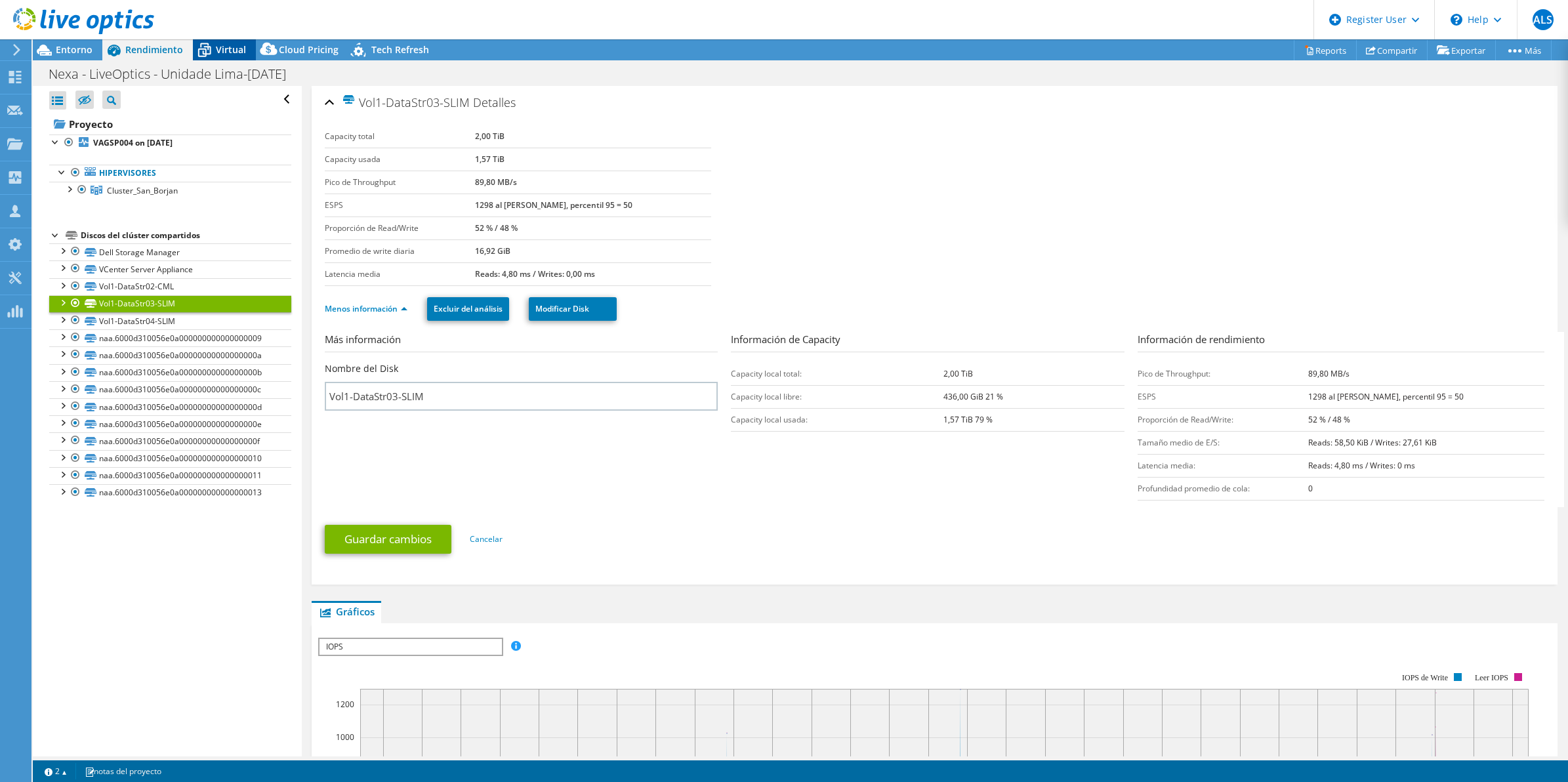
click at [220, 46] on span "Virtual" at bounding box center [231, 49] width 30 height 12
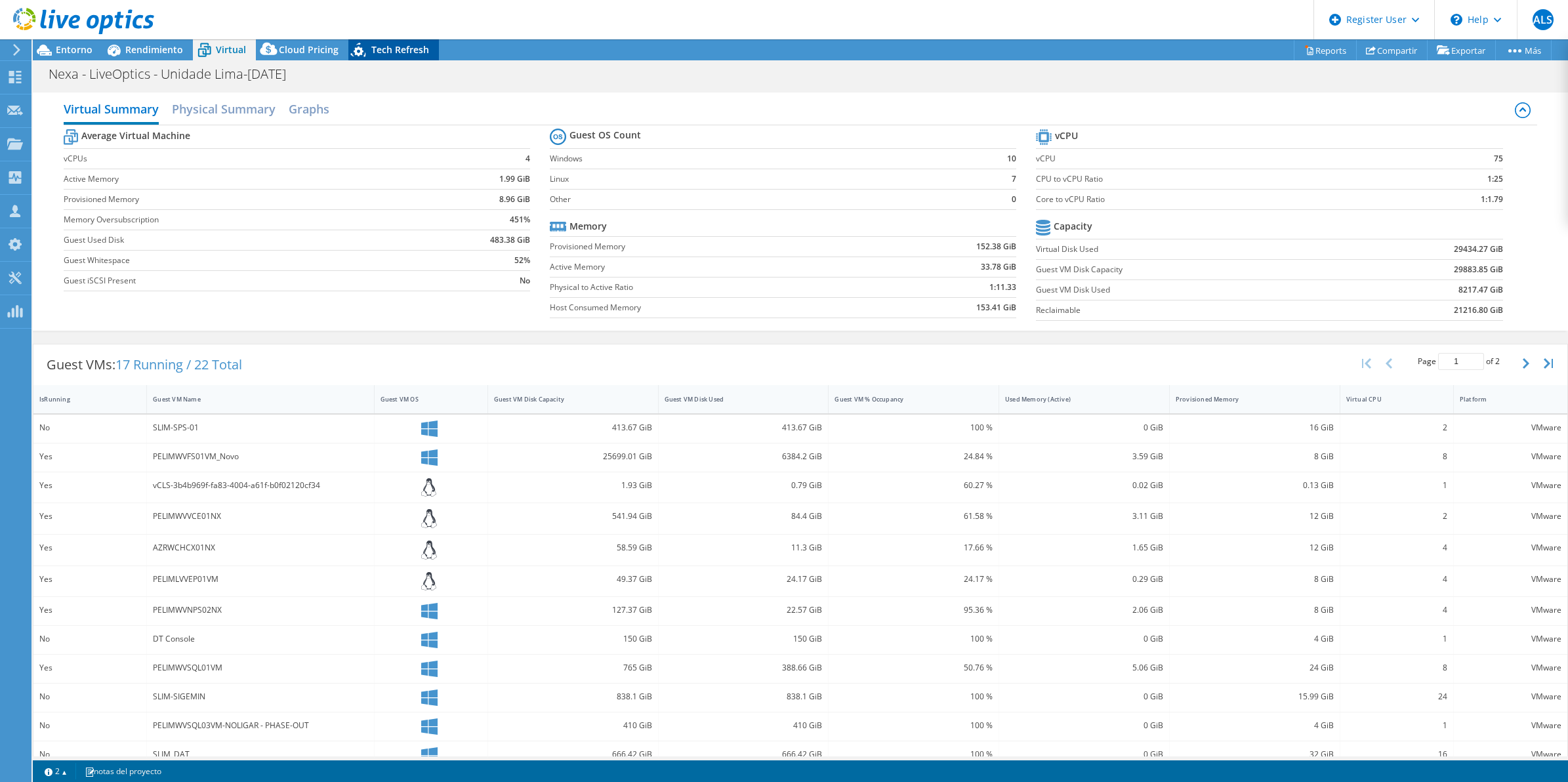
click at [409, 46] on span "Tech Refresh" at bounding box center [400, 49] width 58 height 12
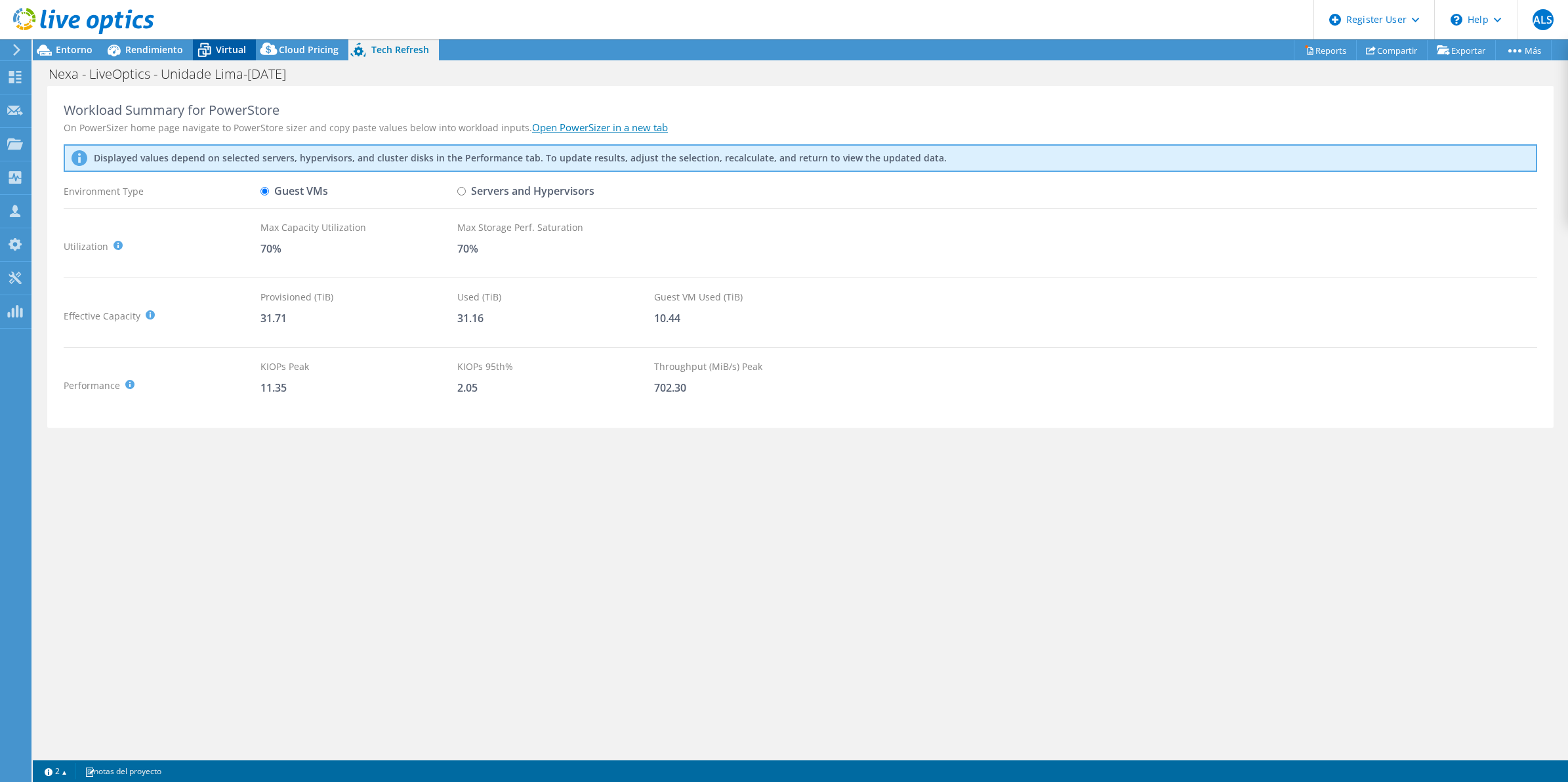
click at [220, 53] on span "Virtual" at bounding box center [231, 49] width 30 height 12
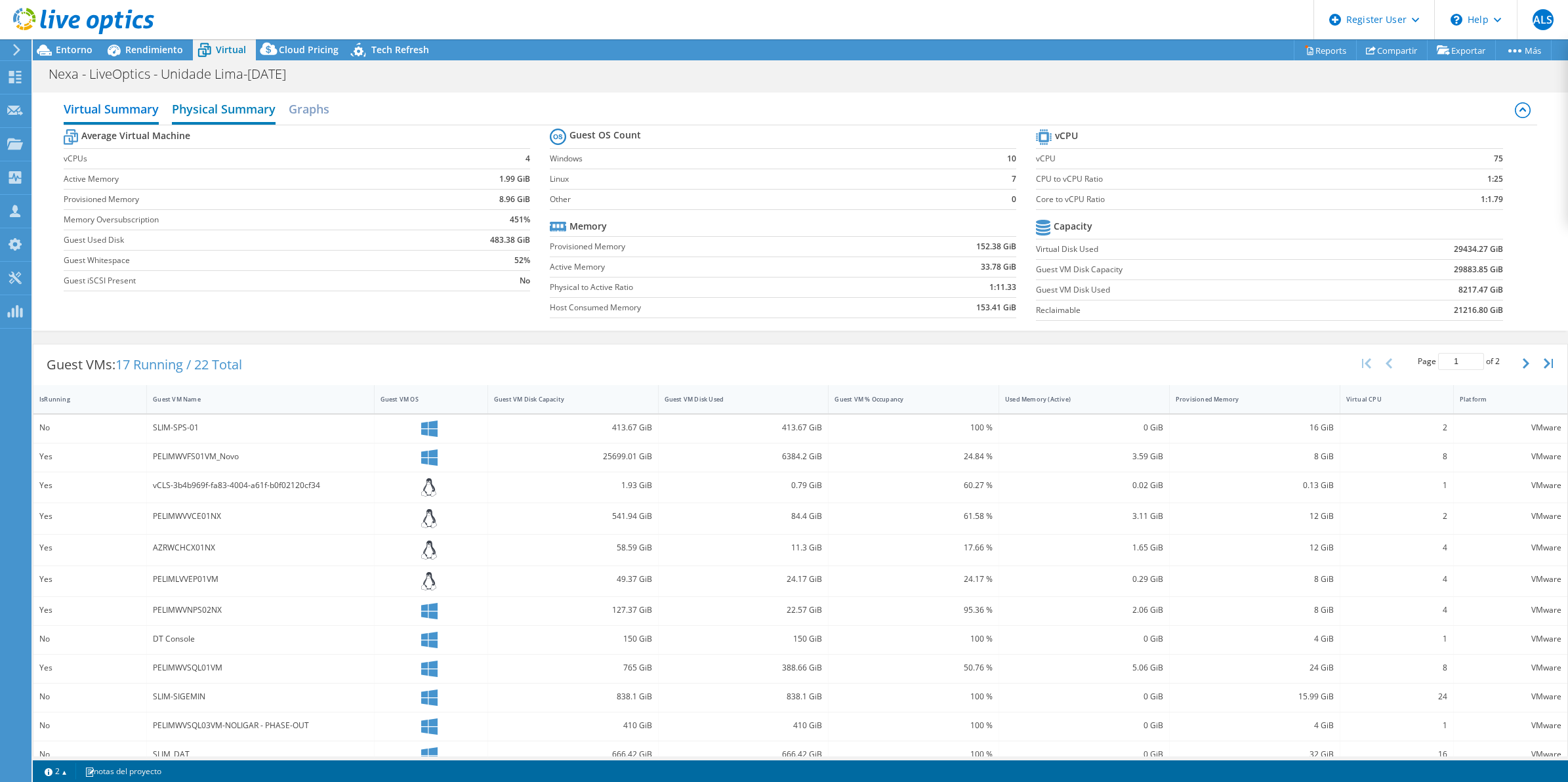
click at [210, 118] on h2 "Physical Summary" at bounding box center [224, 110] width 104 height 29
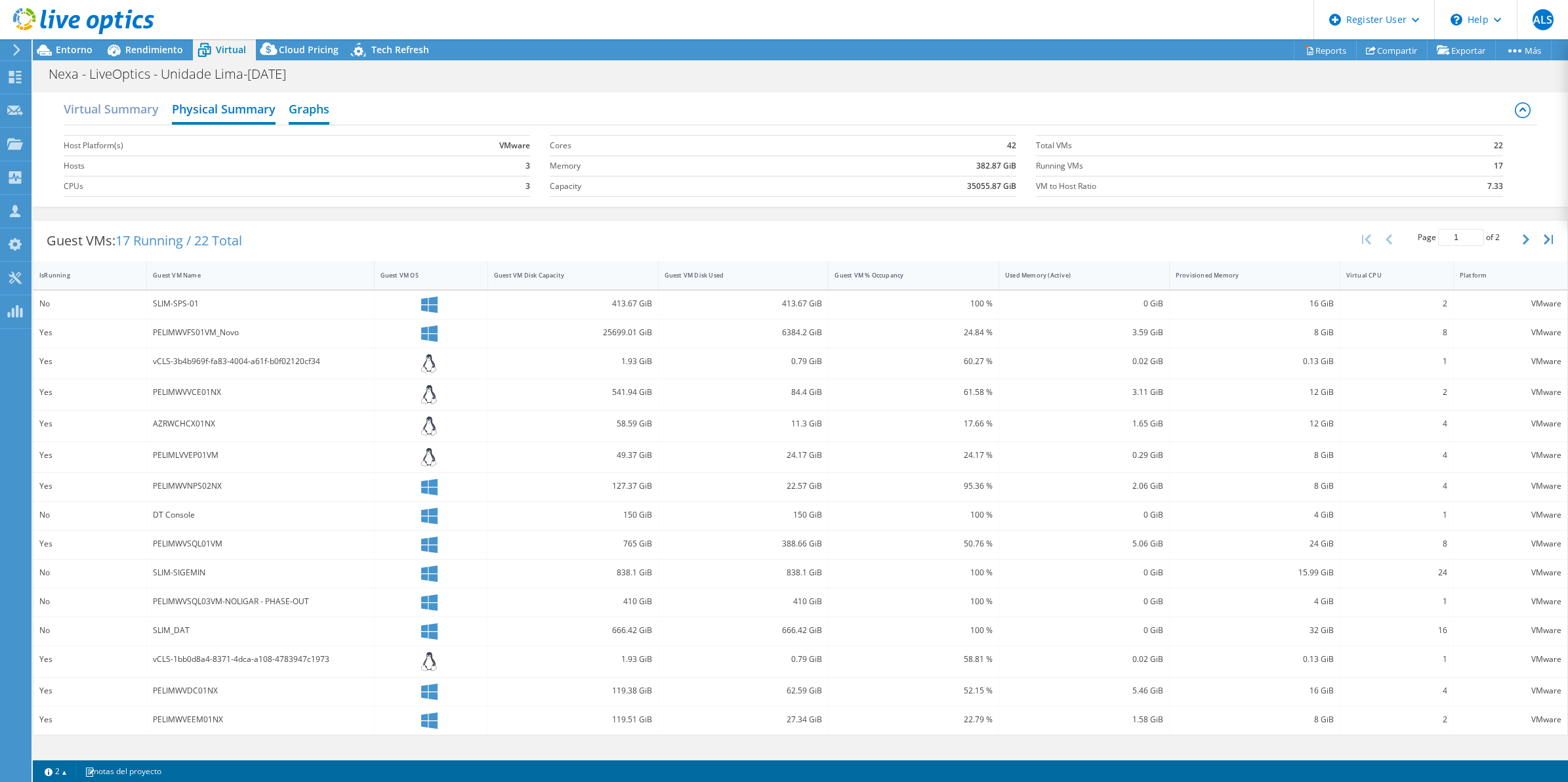
click at [315, 112] on h2 "Graphs" at bounding box center [309, 110] width 41 height 29
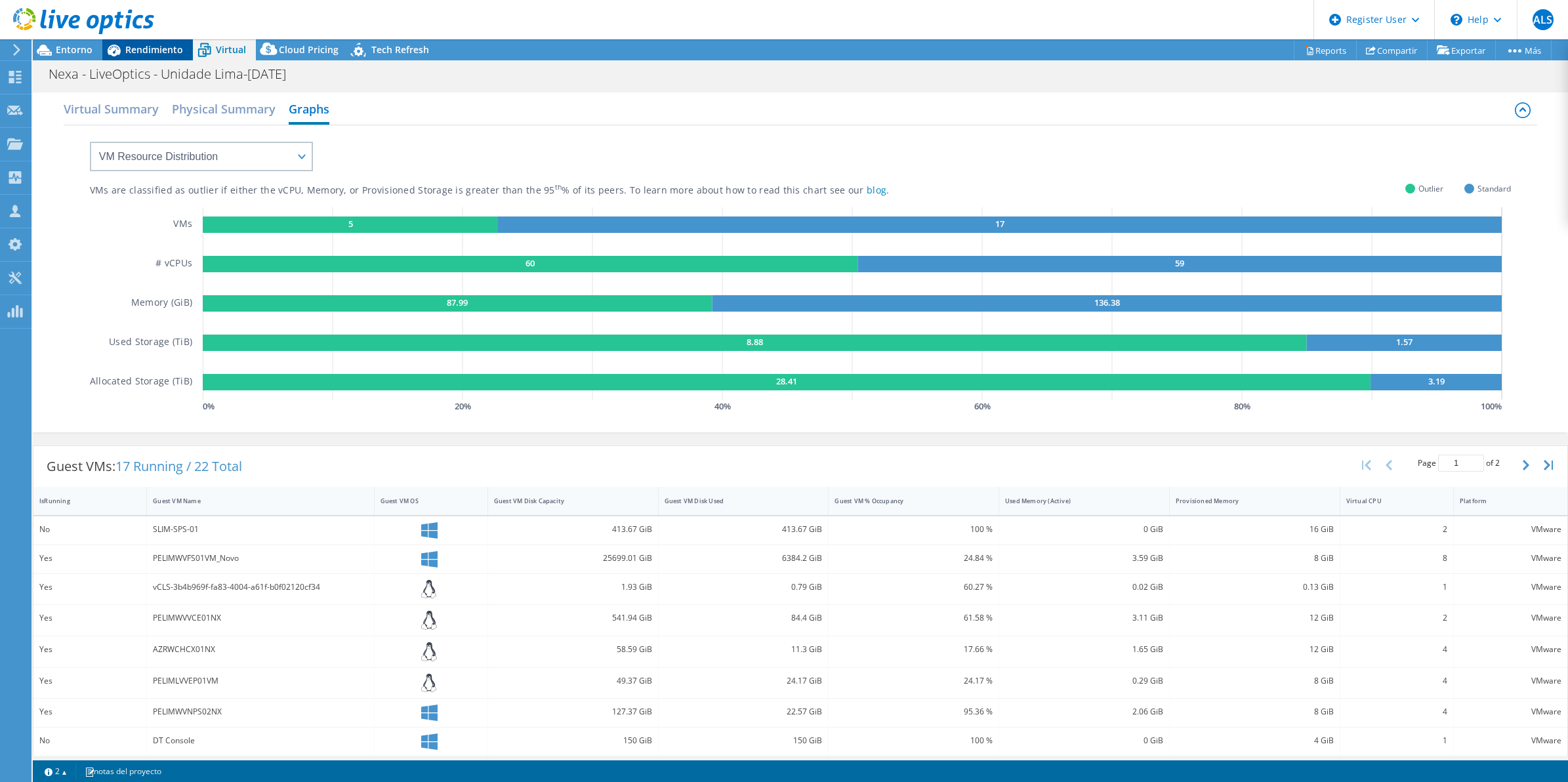
click at [130, 45] on span "Rendimiento" at bounding box center [155, 49] width 58 height 12
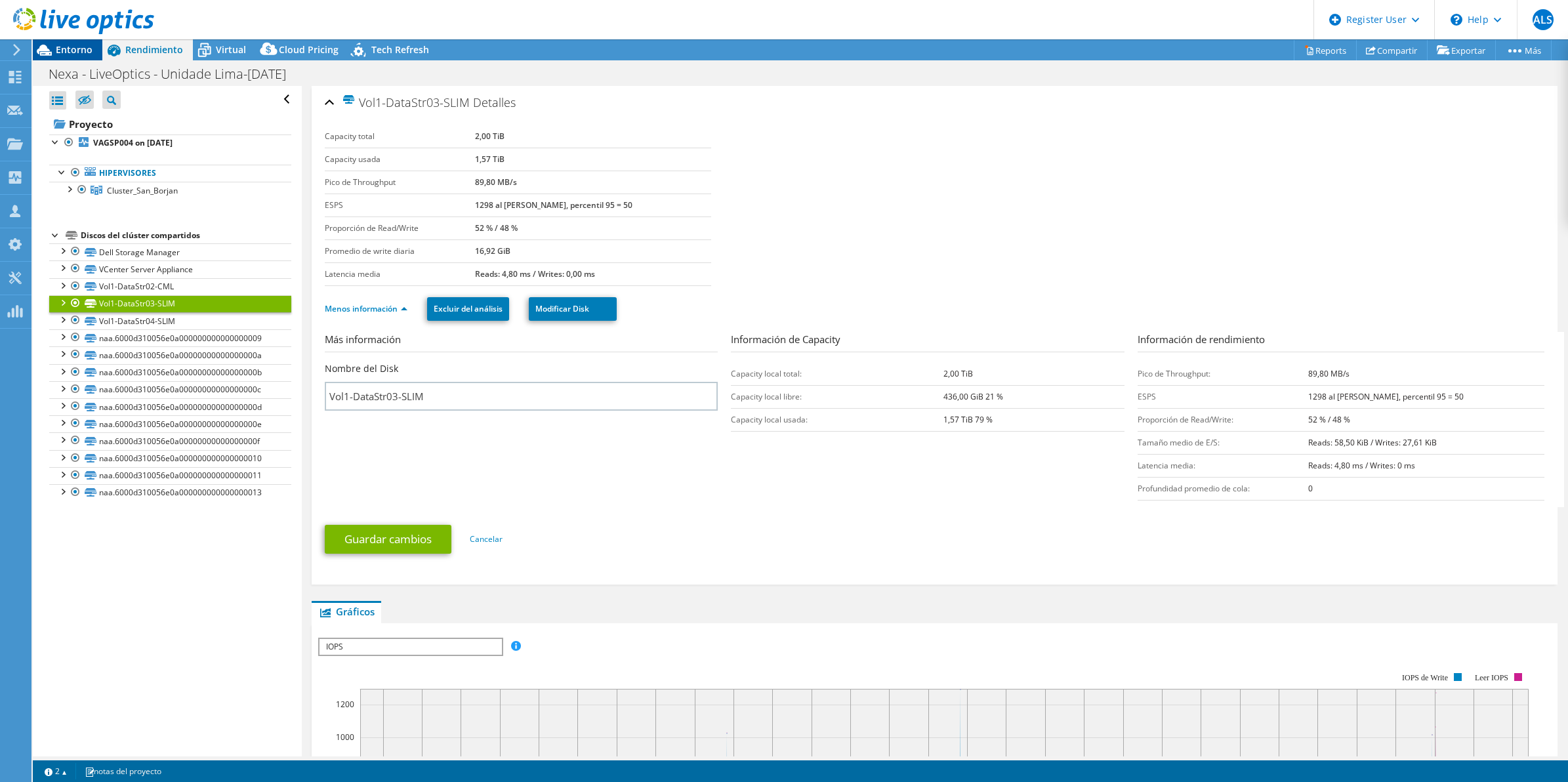
click at [48, 51] on icon at bounding box center [45, 50] width 23 height 23
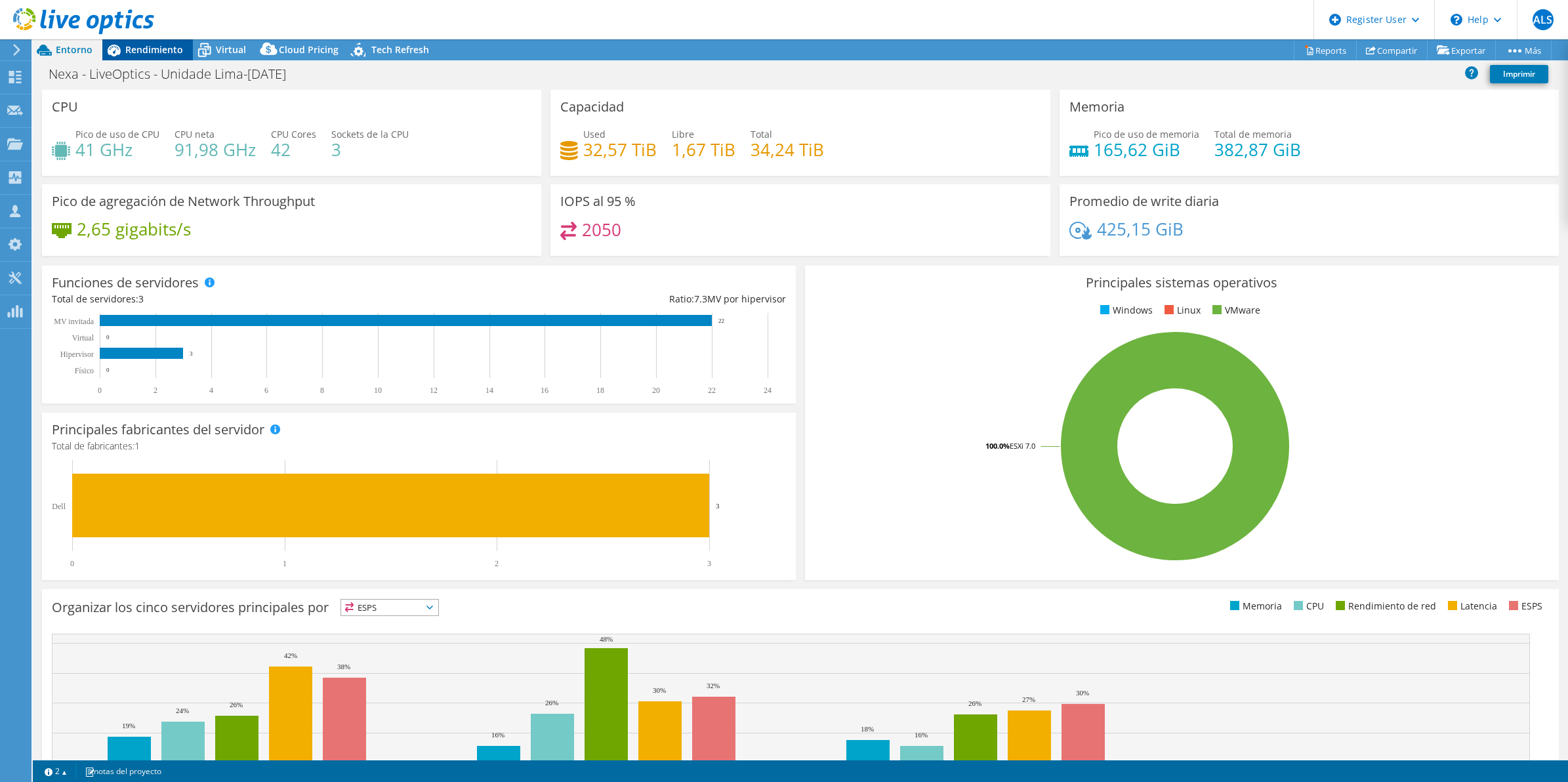
click at [159, 56] on div "Rendimiento" at bounding box center [148, 49] width 90 height 21
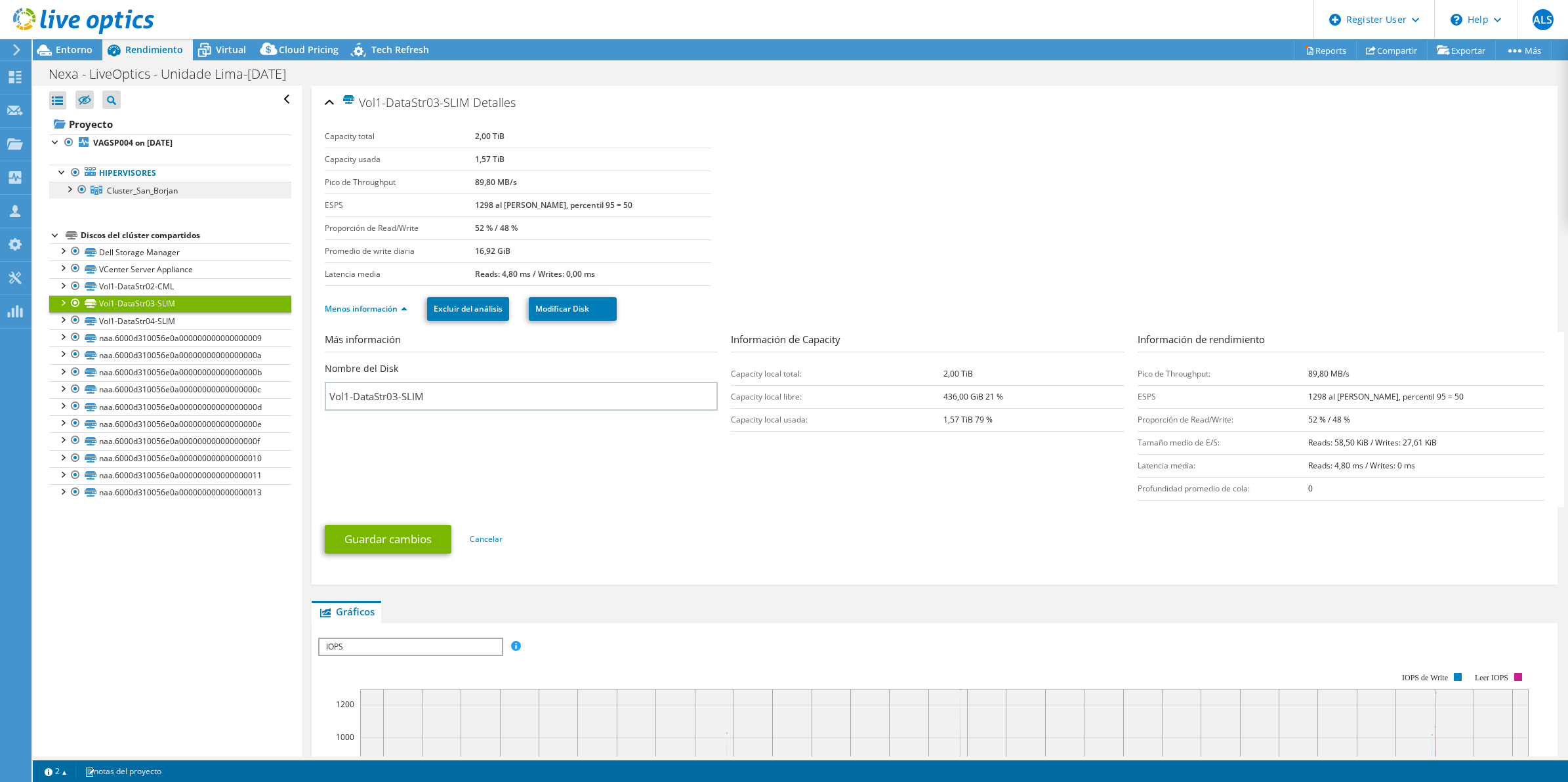
click at [203, 194] on link "Cluster_San_Borjan" at bounding box center [170, 190] width 242 height 17
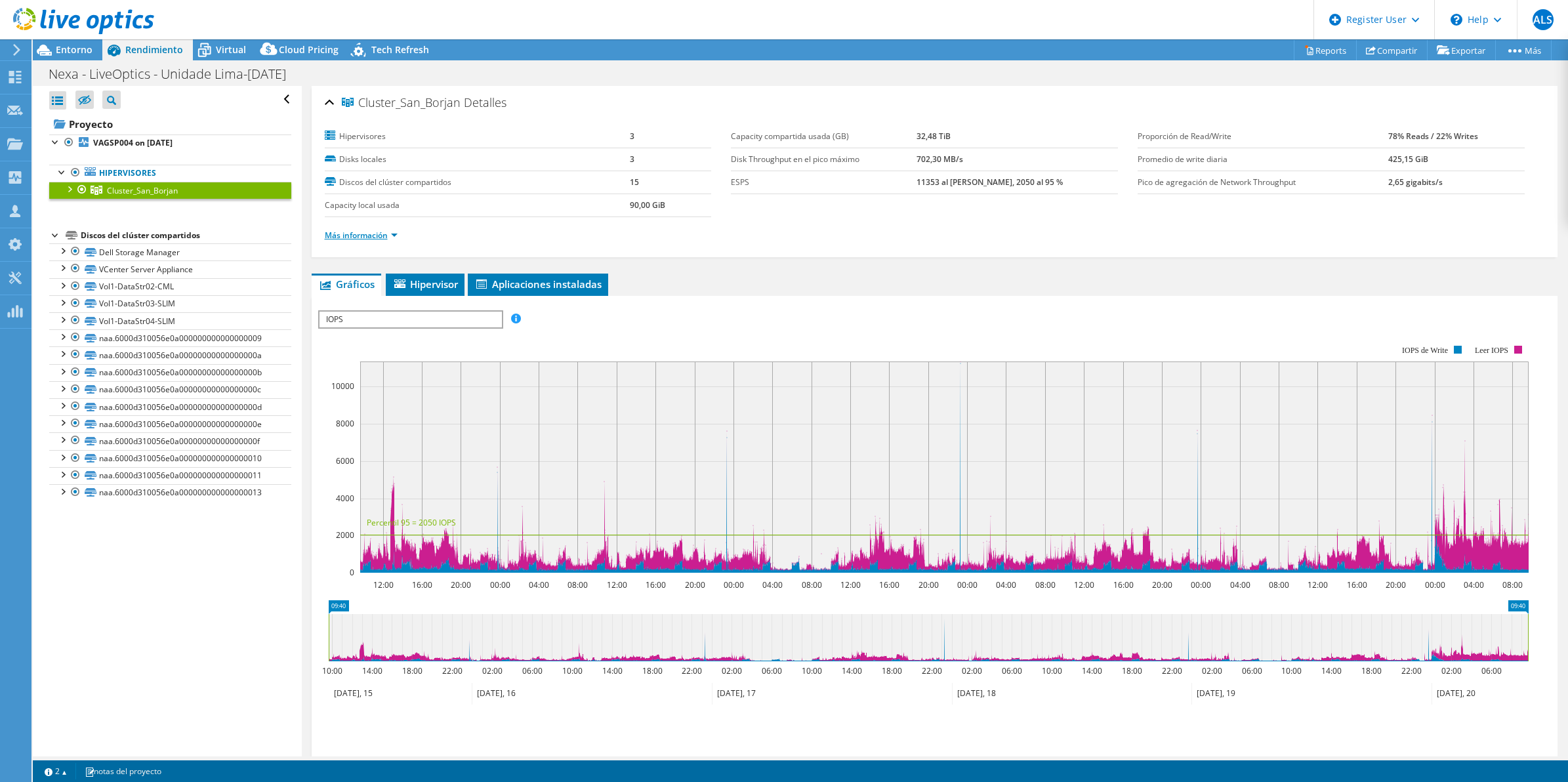
click at [380, 237] on link "Más información" at bounding box center [361, 235] width 73 height 11
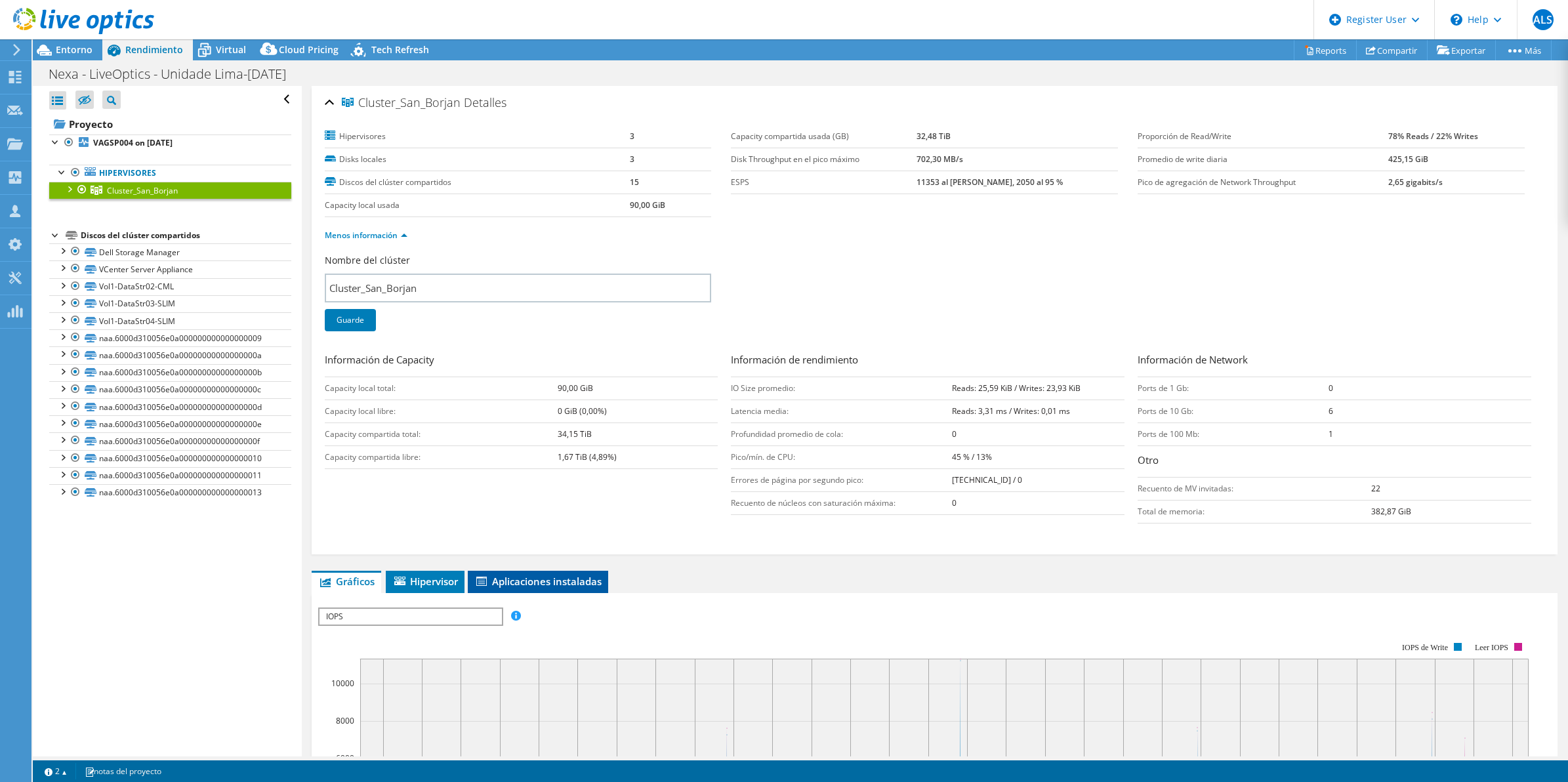
click at [589, 584] on span "Aplicaciones instaladas" at bounding box center [538, 581] width 128 height 13
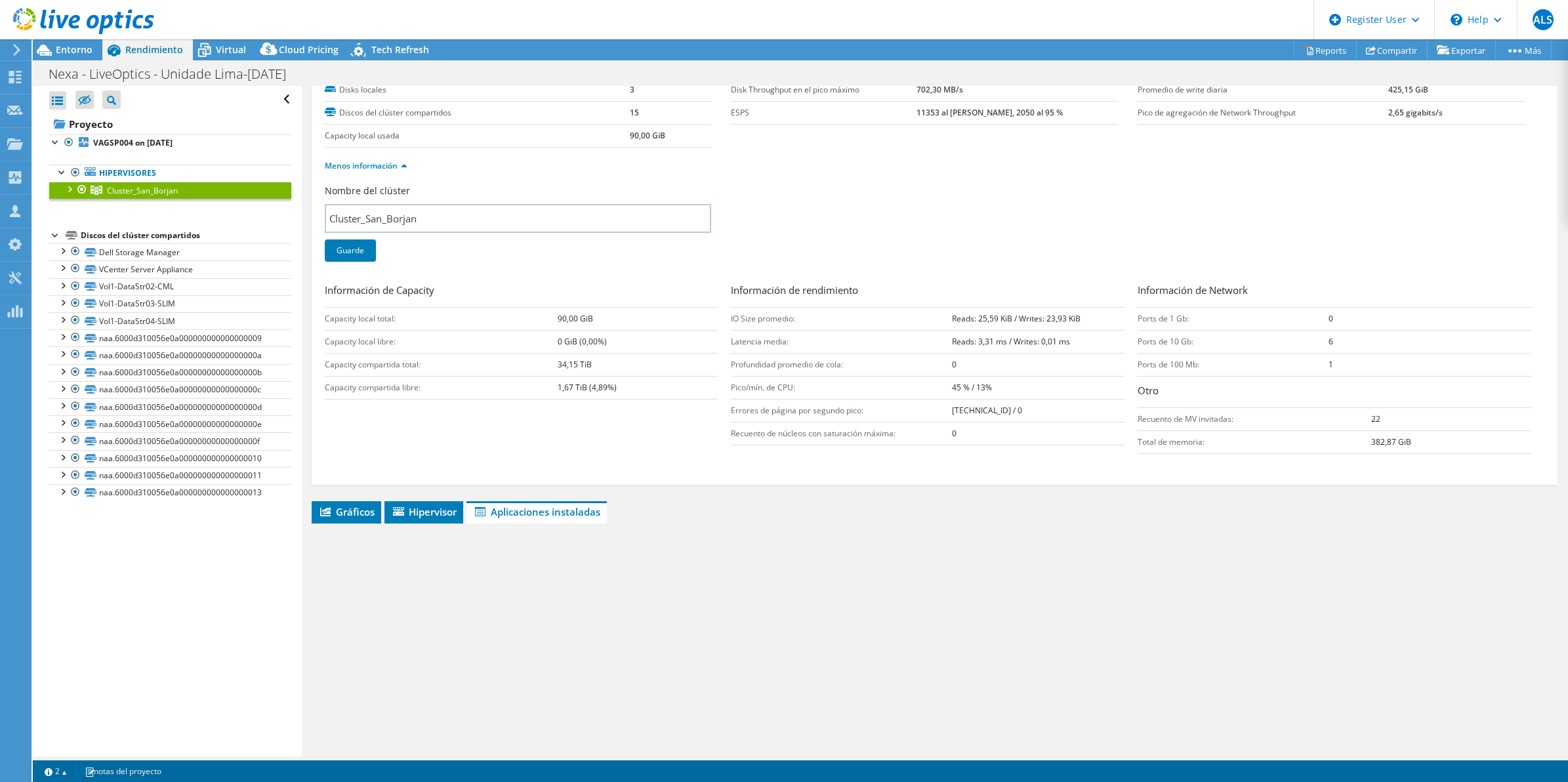
scroll to position [164, 0]
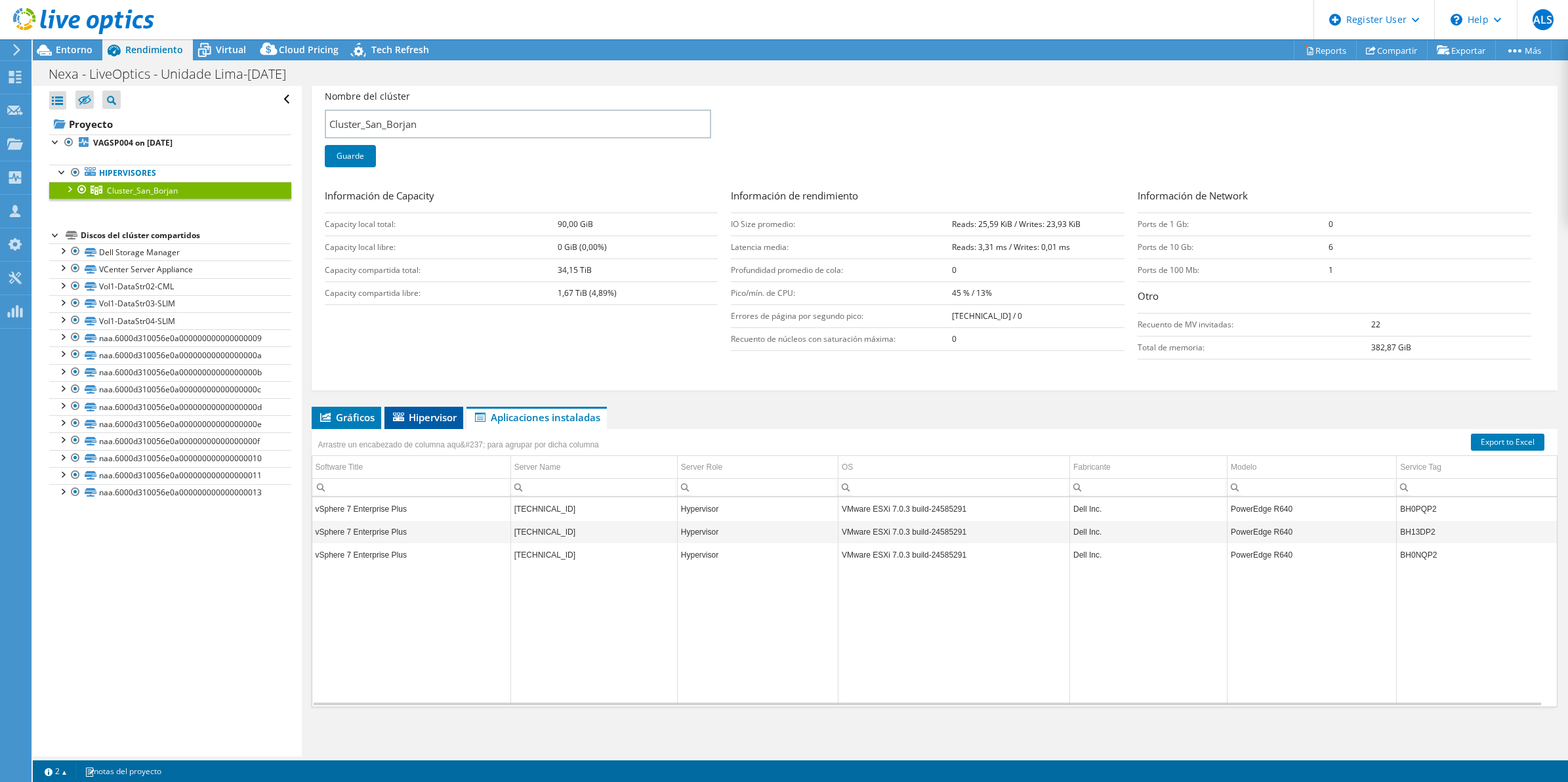
click at [429, 421] on span "Hipervisor" at bounding box center [423, 417] width 66 height 13
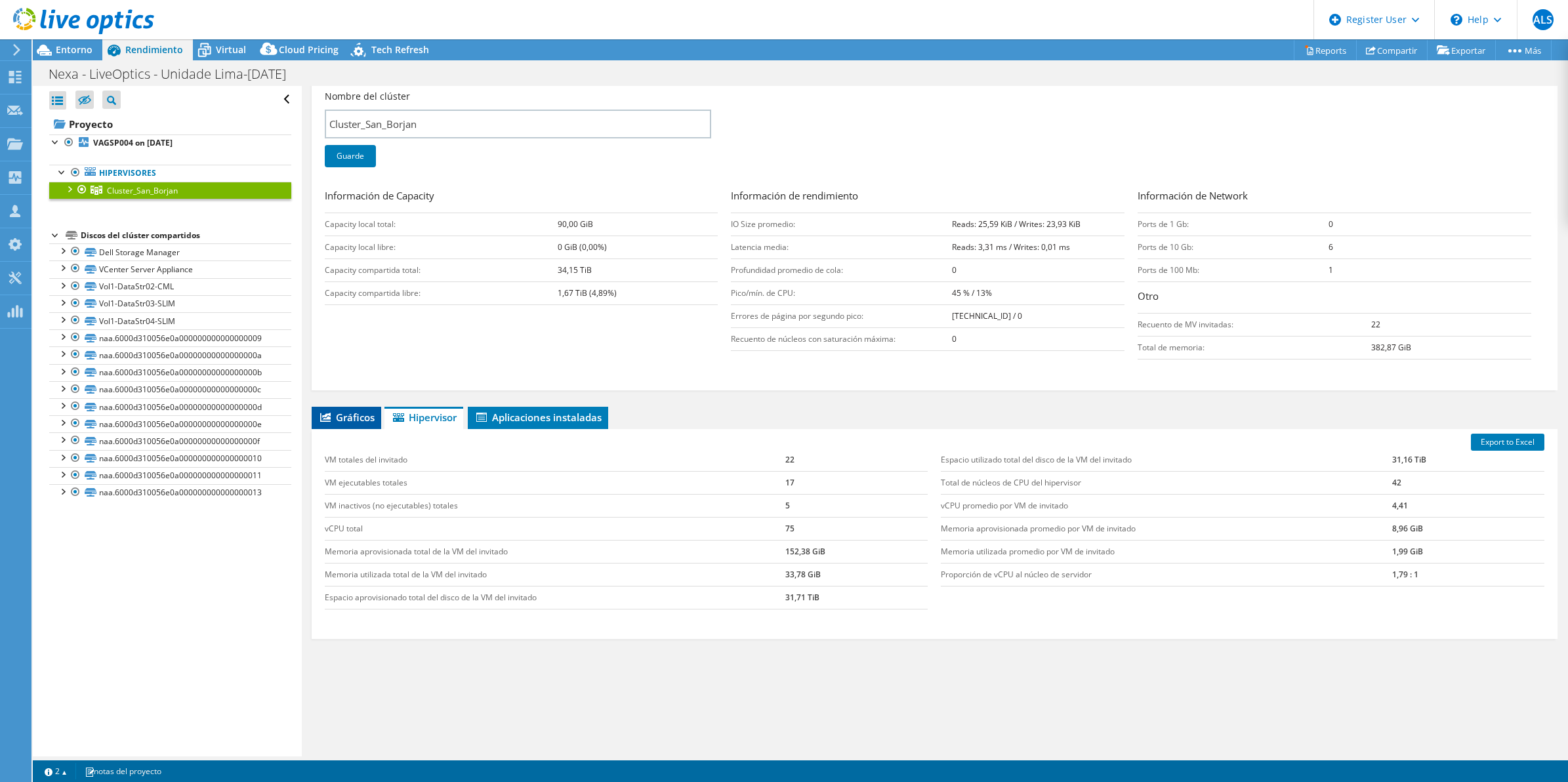
click at [348, 423] on span "Gráficos" at bounding box center [346, 417] width 57 height 13
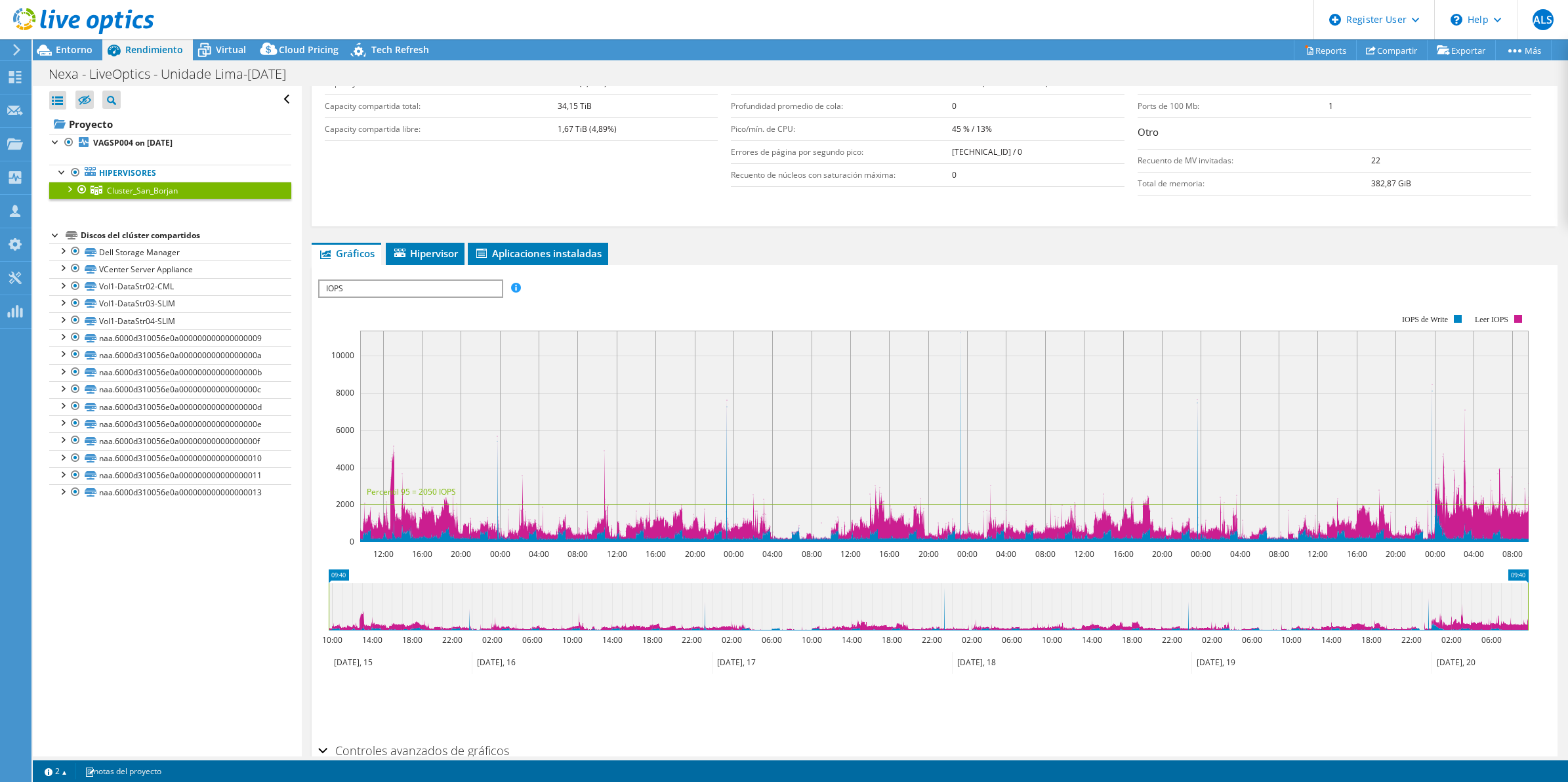
scroll to position [399, 0]
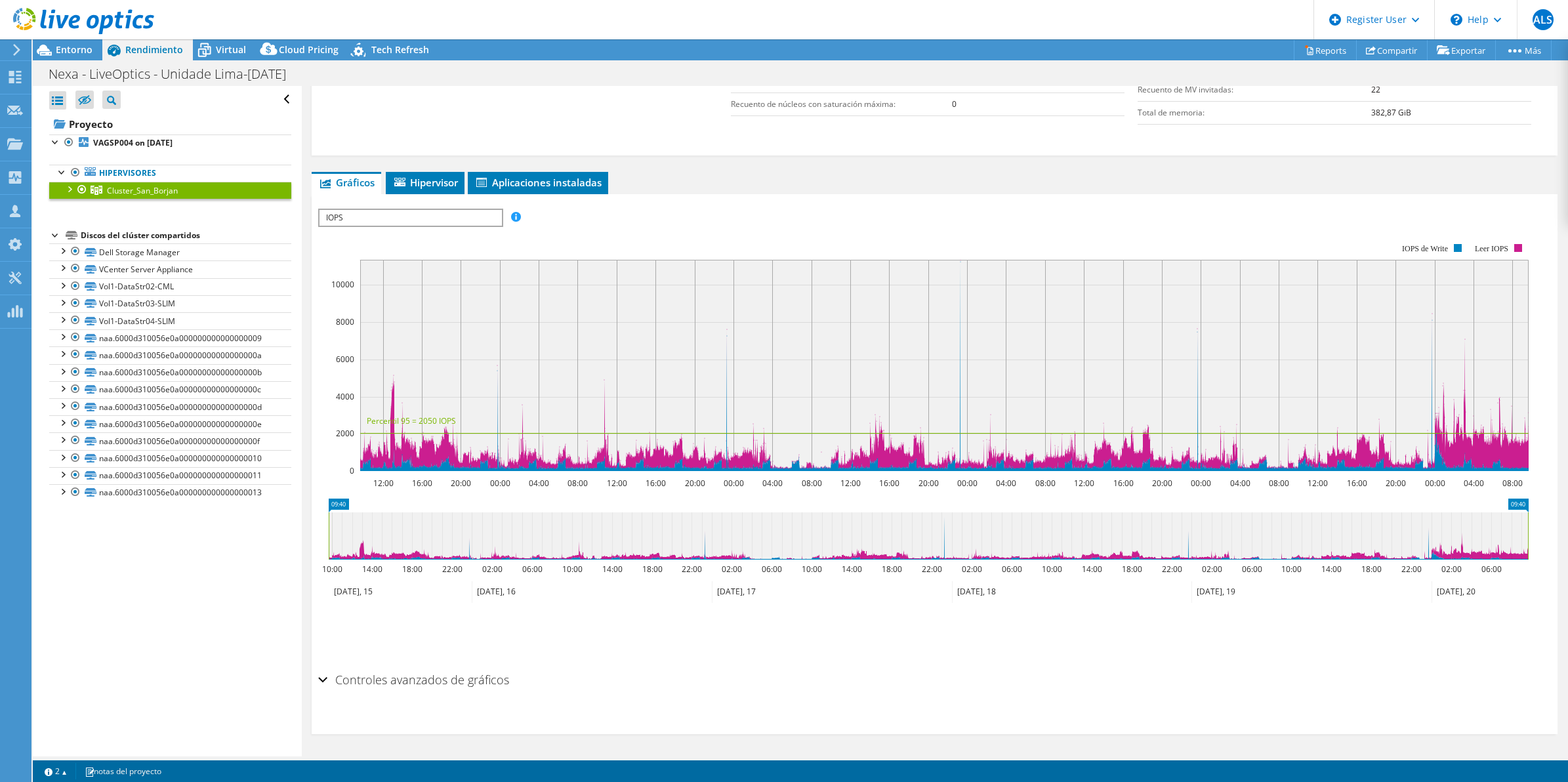
click at [325, 677] on div "Controles avanzados de gráficos" at bounding box center [935, 681] width 1234 height 28
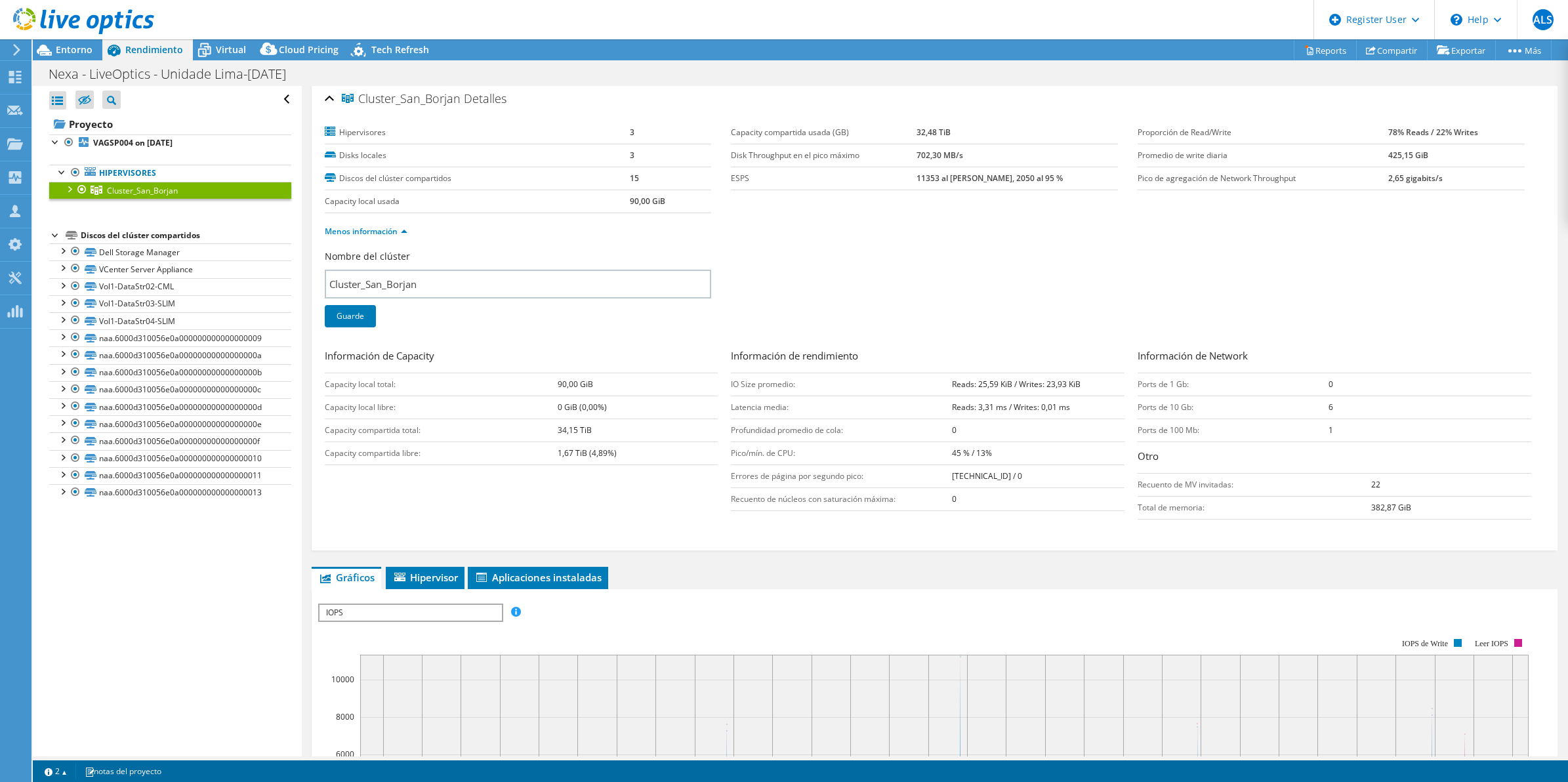
scroll to position [0, 0]
click at [130, 152] on ul "Hipervisores Cluster_San_Borjan 10.30.3.72" at bounding box center [170, 181] width 242 height 60
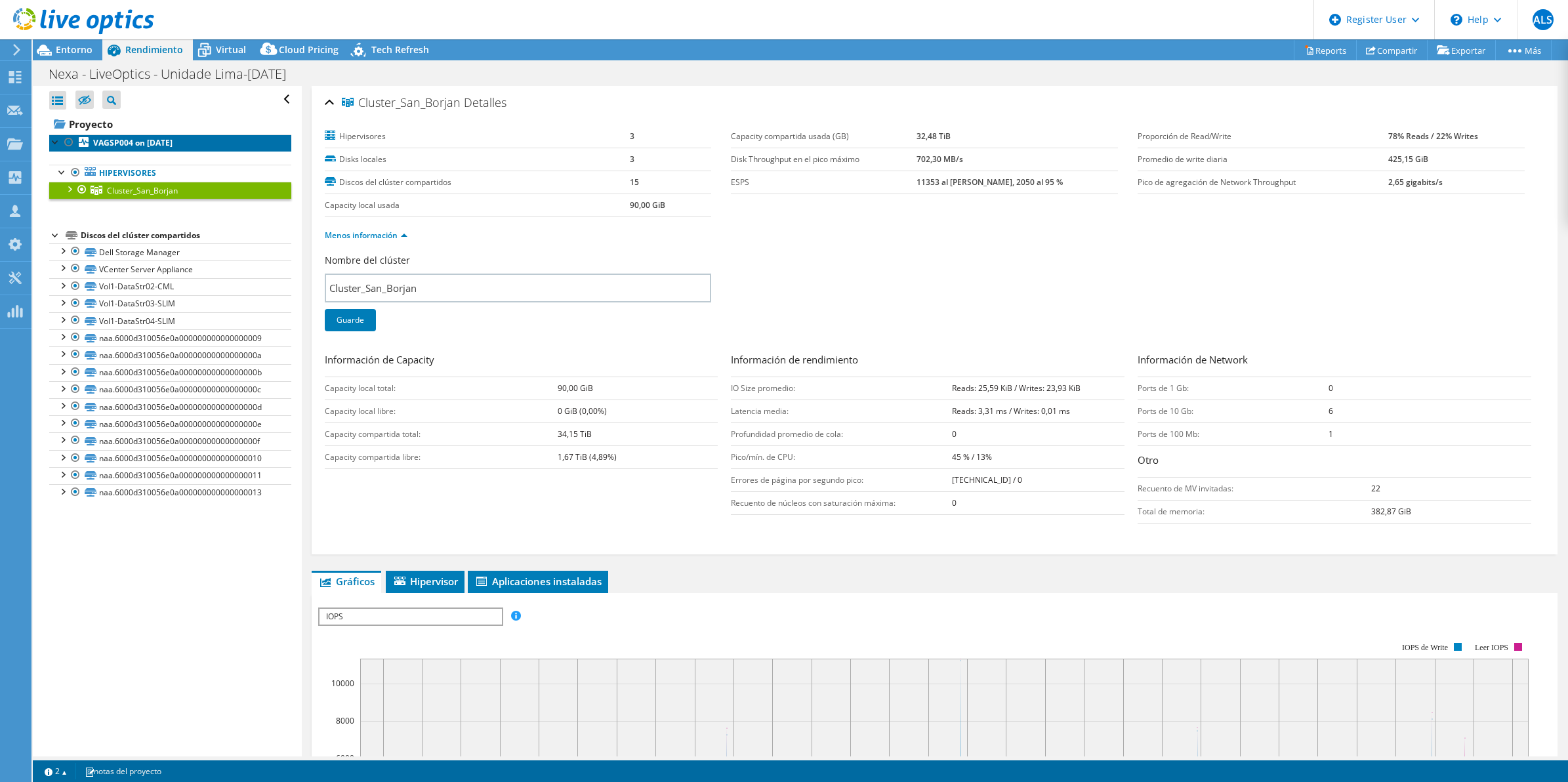
click at [138, 145] on b "VAGSP004 on [DATE]" at bounding box center [133, 142] width 80 height 11
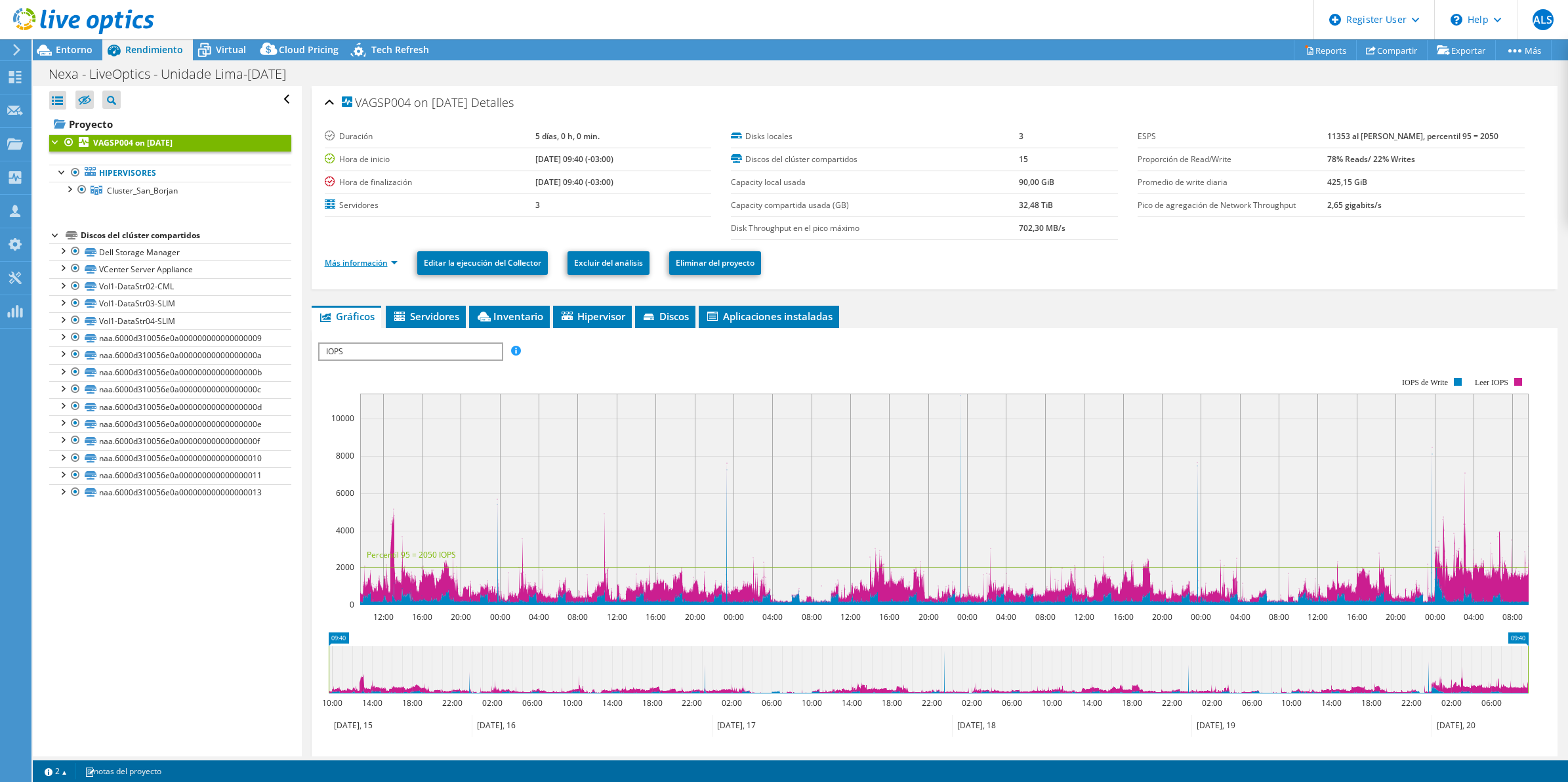
click at [368, 261] on link "Más información" at bounding box center [361, 263] width 73 height 11
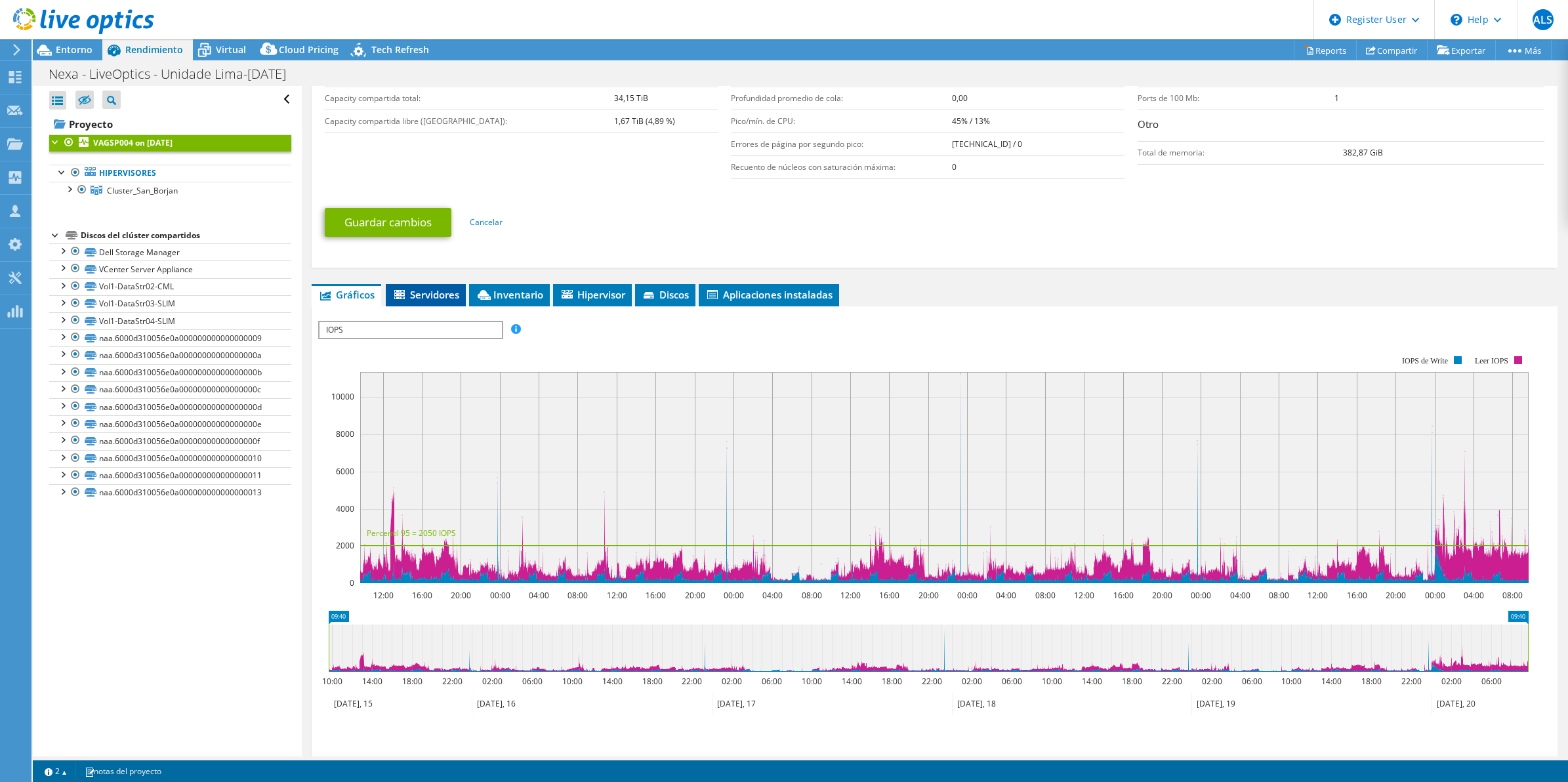
click at [440, 292] on span "Servidores" at bounding box center [425, 294] width 67 height 13
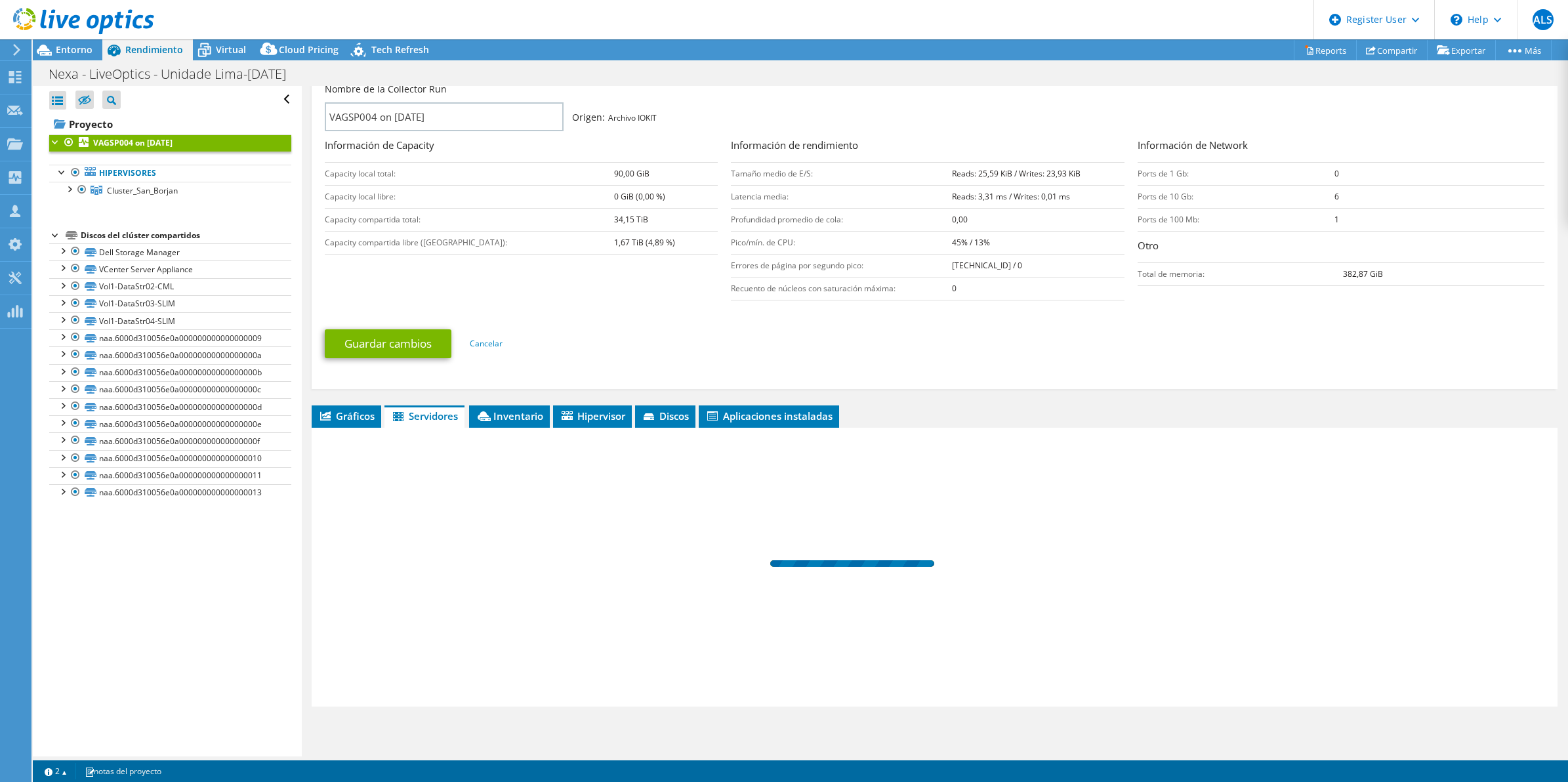
scroll to position [207, 0]
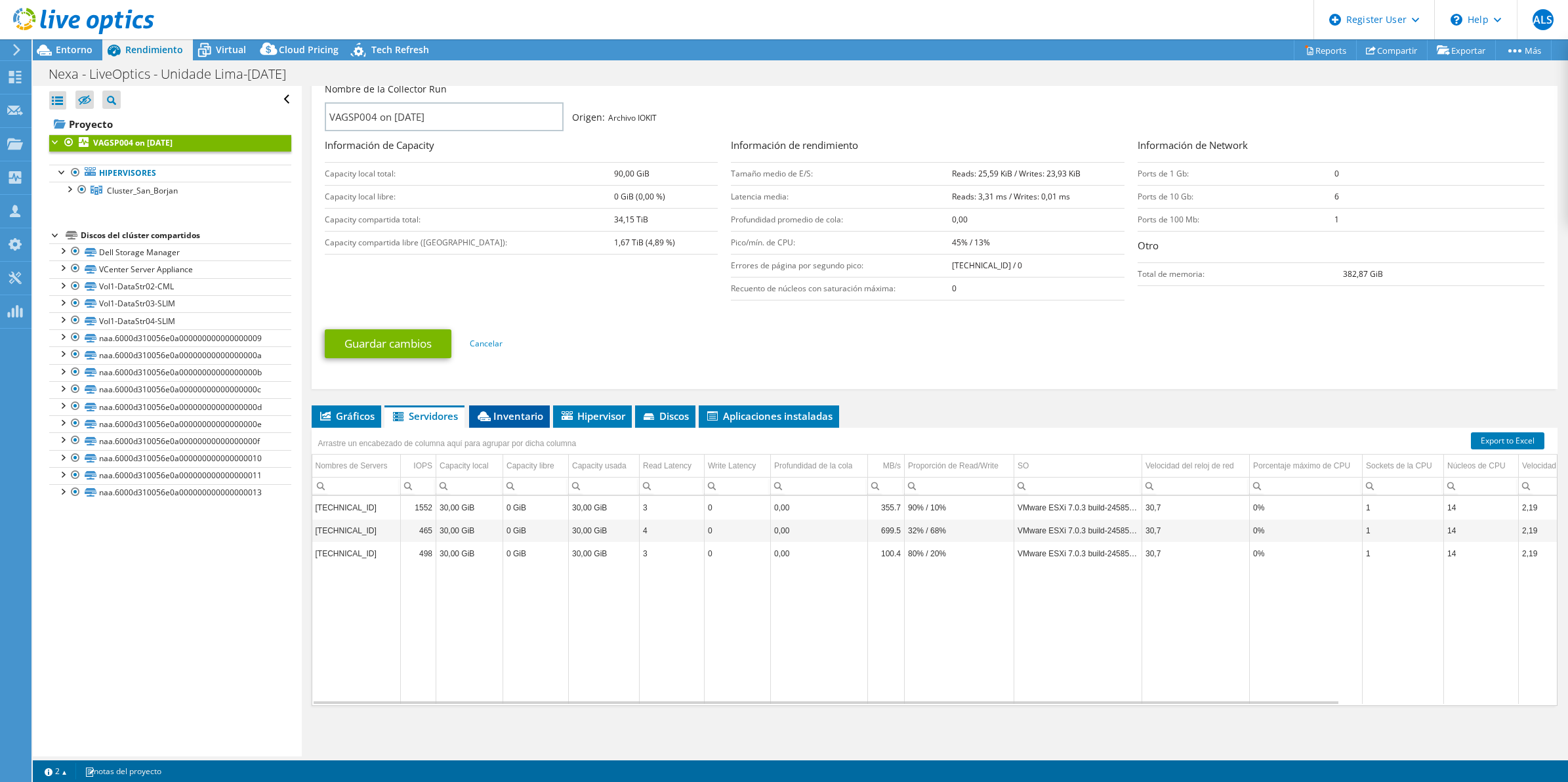
click at [526, 413] on span "Inventario" at bounding box center [509, 415] width 68 height 13
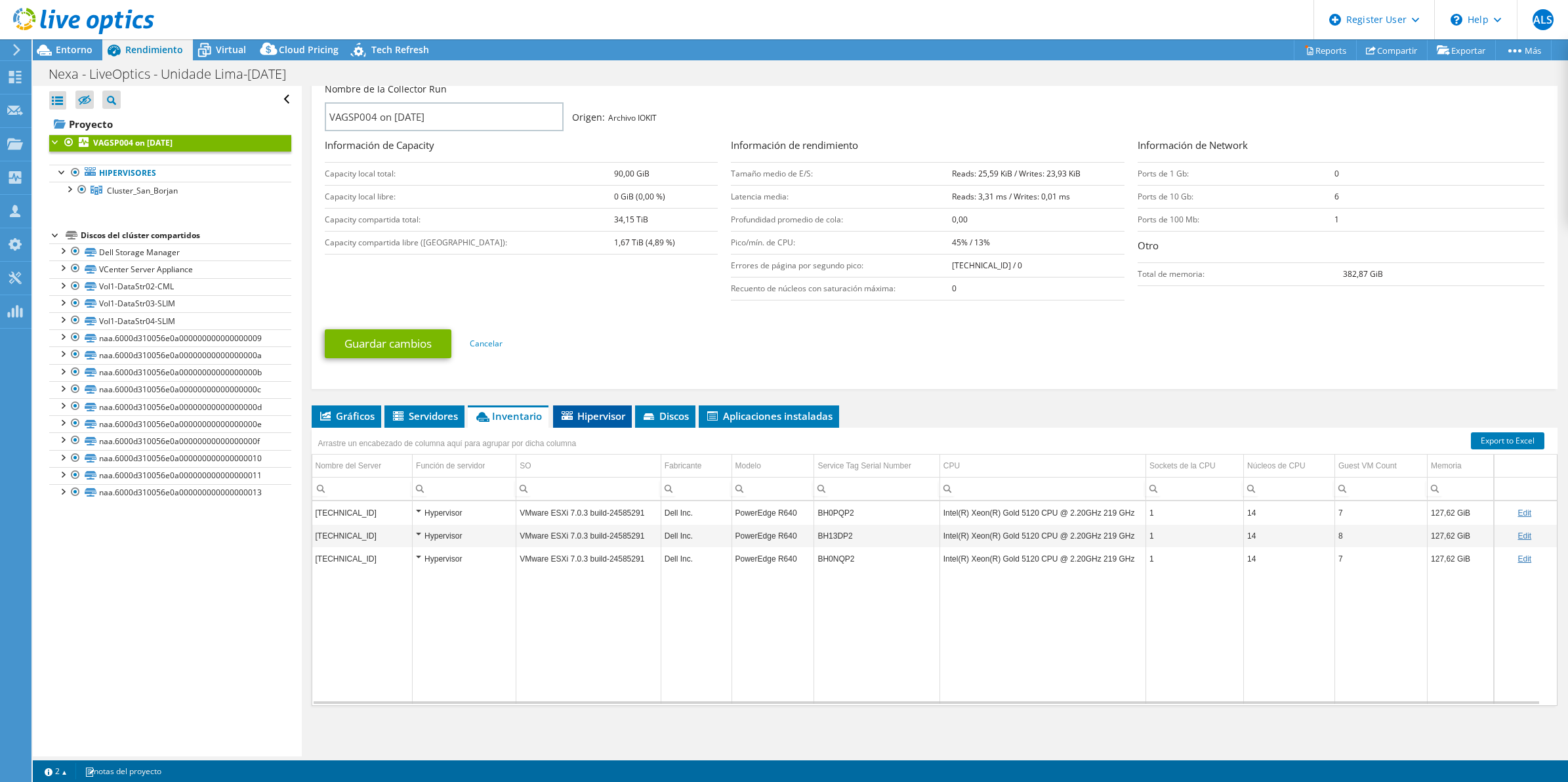
click at [579, 413] on span "Hipervisor" at bounding box center [592, 415] width 66 height 13
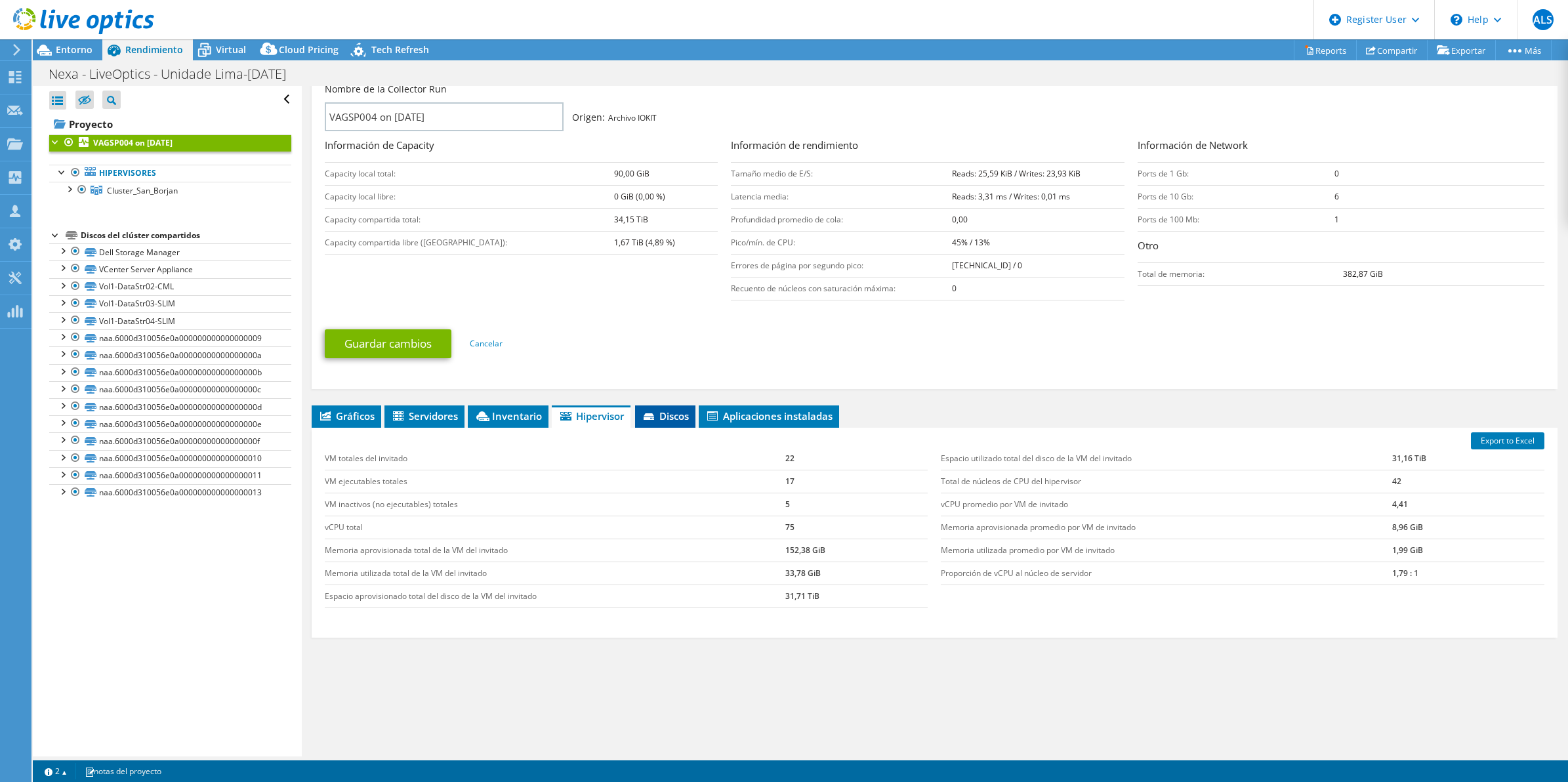
click at [684, 413] on span "Discos" at bounding box center [665, 415] width 47 height 13
